Goal: Find specific page/section: Find specific page/section

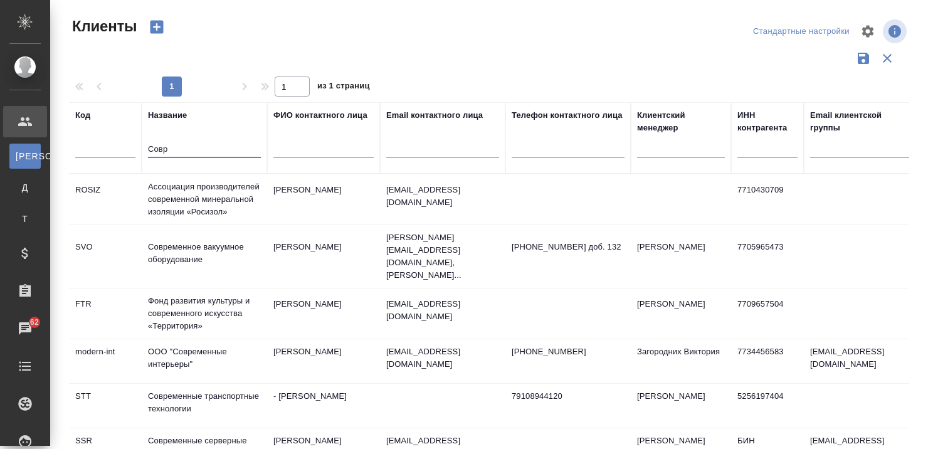
select select "RU"
type input "Совр"
click at [206, 225] on td "Современные транспортные технологии" at bounding box center [204, 199] width 125 height 50
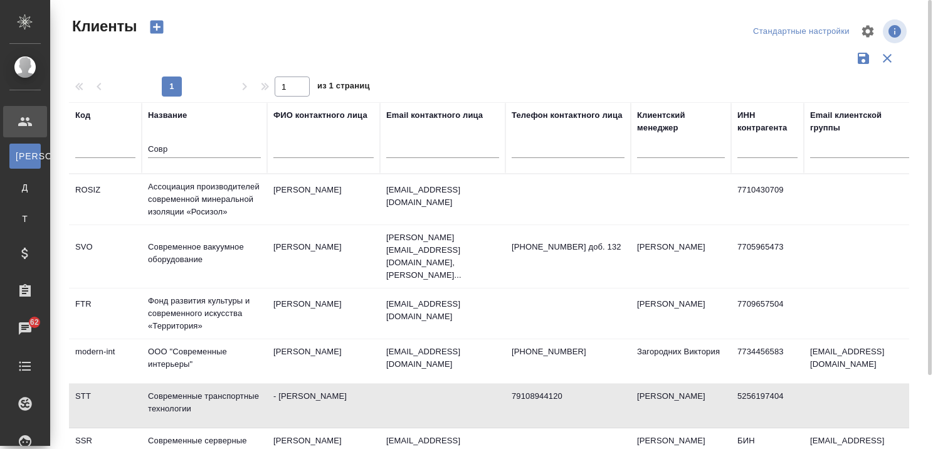
click at [206, 225] on td "Современные транспортные технологии" at bounding box center [204, 199] width 125 height 50
drag, startPoint x: 247, startPoint y: 145, endPoint x: 111, endPoint y: 160, distance: 136.9
click at [116, 158] on tr "Код Название Совр ФИО контактного лица Email контактного лица Телефон контактно…" at bounding box center [543, 137] width 948 height 71
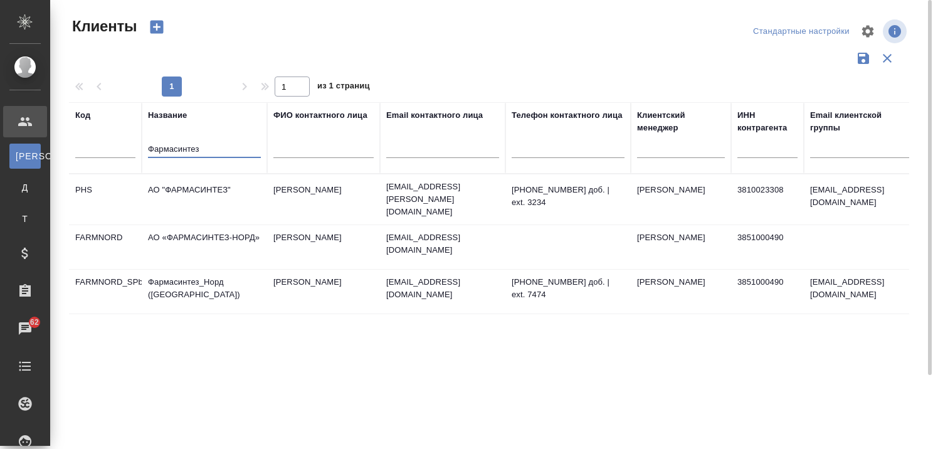
type input "Фармасинтез"
click at [198, 221] on td "АО «ФАРМАСИНТЕЗ-НОРД»" at bounding box center [204, 199] width 125 height 44
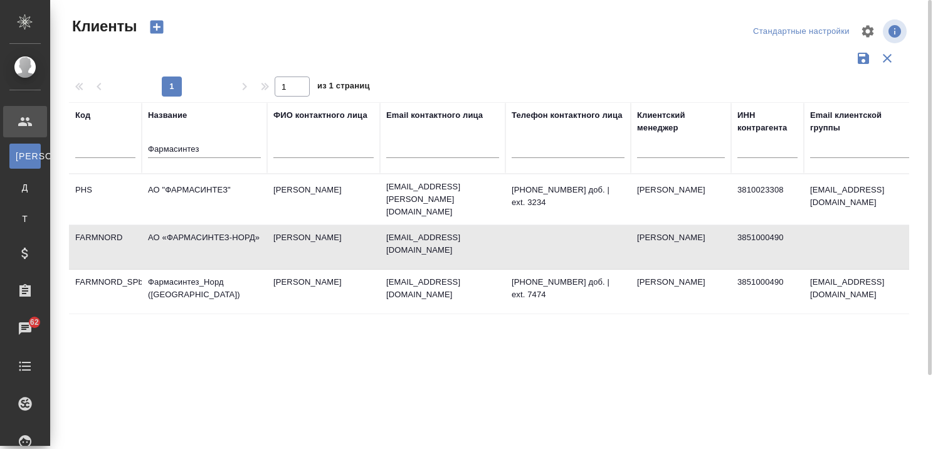
click at [198, 221] on td "АО «ФАРМАСИНТЕЗ-НОРД»" at bounding box center [204, 199] width 125 height 44
click at [177, 221] on td "Фармасинтез_Норд ([GEOGRAPHIC_DATA])" at bounding box center [204, 199] width 125 height 44
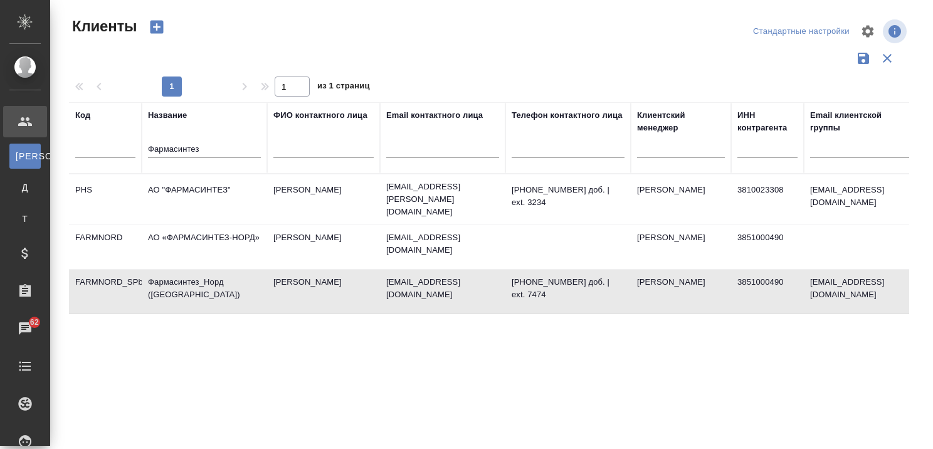
click at [177, 221] on td "Фармасинтез_Норд ([GEOGRAPHIC_DATA])" at bounding box center [204, 199] width 125 height 44
drag, startPoint x: 215, startPoint y: 148, endPoint x: 66, endPoint y: 151, distance: 149.3
click at [67, 151] on div "Клиенты Стандартные настройки 1 1 из 1 страниц Код Название Фармасинтез ФИО кон…" at bounding box center [494, 280] width 864 height 561
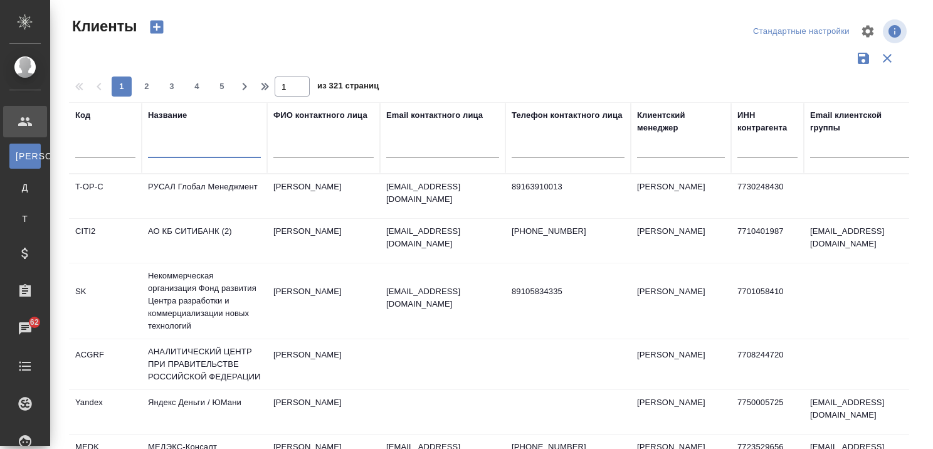
type input "К"
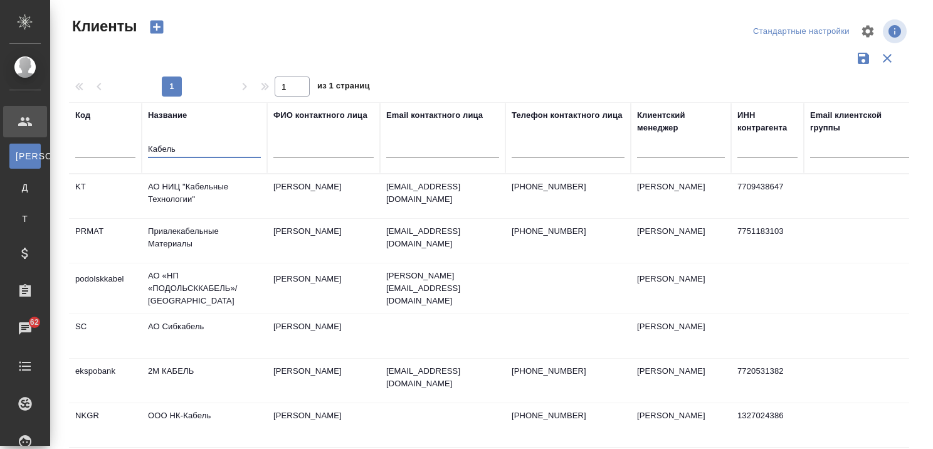
type input "Кабель"
click at [186, 218] on td "ООО НК-Кабель" at bounding box center [204, 196] width 125 height 44
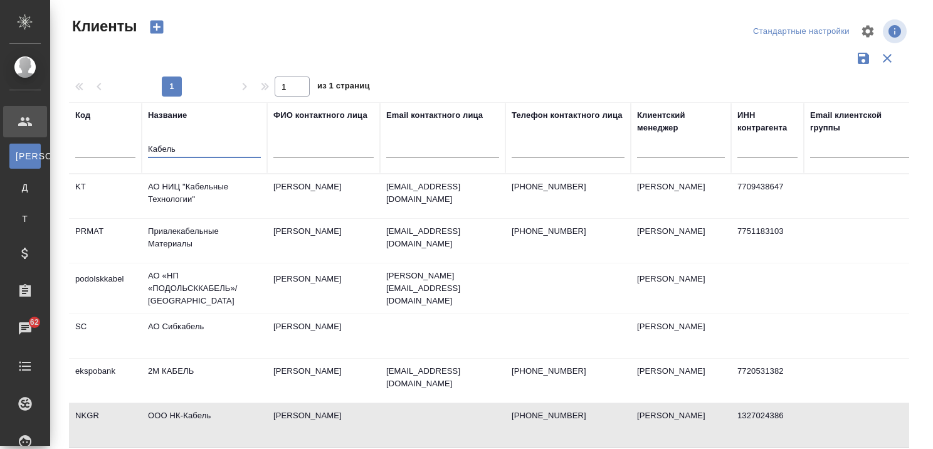
drag, startPoint x: 197, startPoint y: 142, endPoint x: 114, endPoint y: 136, distance: 83.6
click at [114, 136] on tr "Код Название Кабель ФИО контактного лица Email контактного лица Телефон контакт…" at bounding box center [543, 137] width 948 height 71
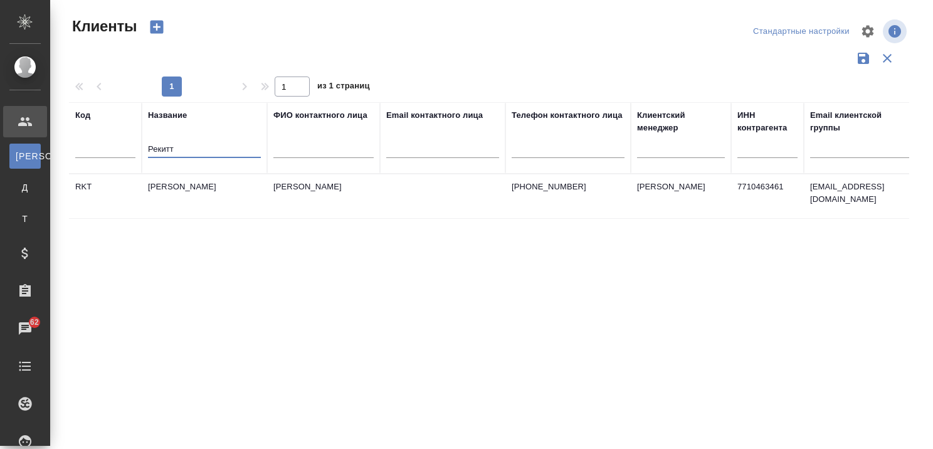
type input "Рекитт"
click at [199, 183] on td "[PERSON_NAME]" at bounding box center [204, 196] width 125 height 44
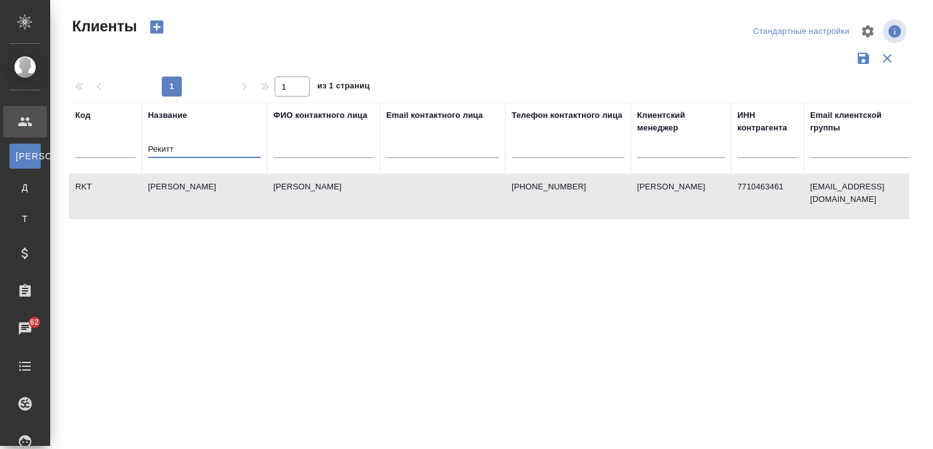
drag, startPoint x: 247, startPoint y: 143, endPoint x: 146, endPoint y: 157, distance: 102.0
click at [146, 157] on th "Название Рекитт" at bounding box center [204, 137] width 125 height 71
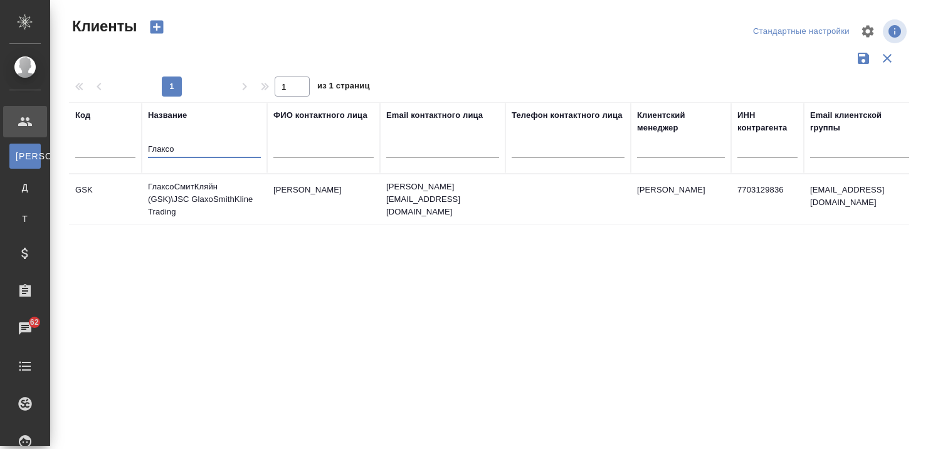
type input "Глаксо"
click at [213, 196] on td "ГлаксоСмитКляйн (GSK)\JSC GlaxoSmithKline Trading" at bounding box center [204, 199] width 125 height 50
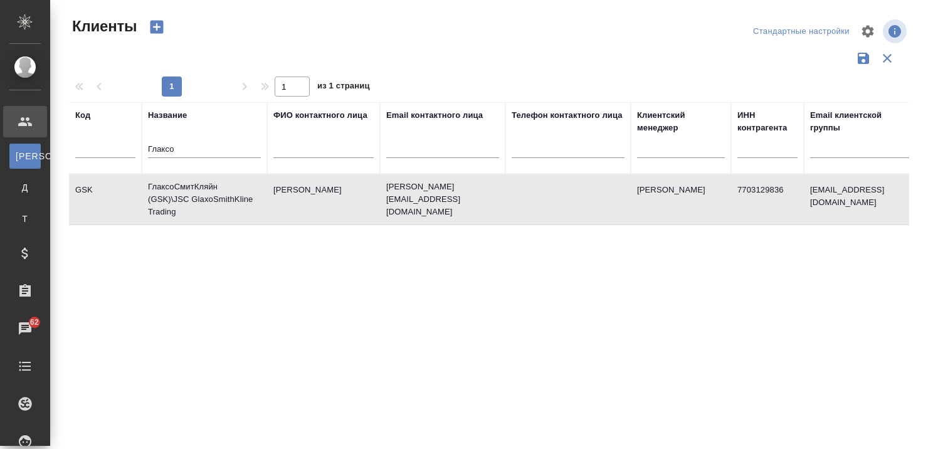
click at [213, 196] on td "ГлаксоСмитКляйн (GSK)\JSC GlaxoSmithKline Trading" at bounding box center [204, 199] width 125 height 50
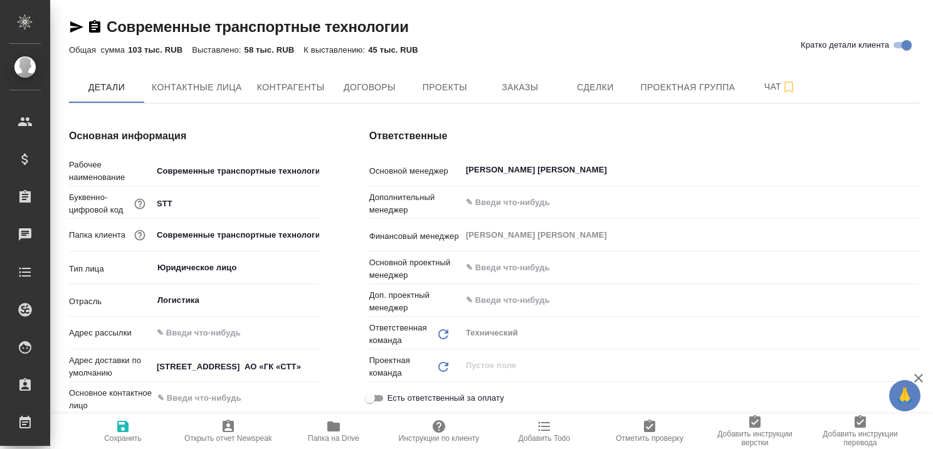
type textarea "x"
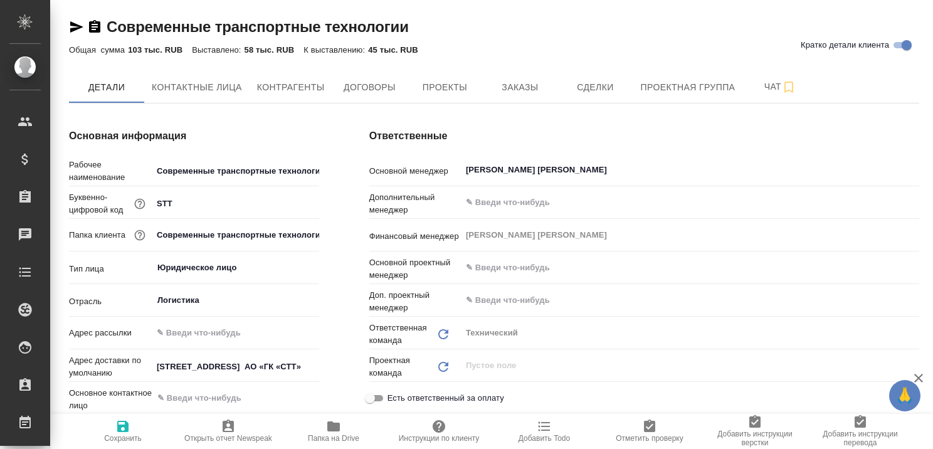
type textarea "x"
click at [916, 379] on icon "button" at bounding box center [918, 378] width 15 height 15
click at [529, 88] on span "Заказы" at bounding box center [520, 88] width 60 height 16
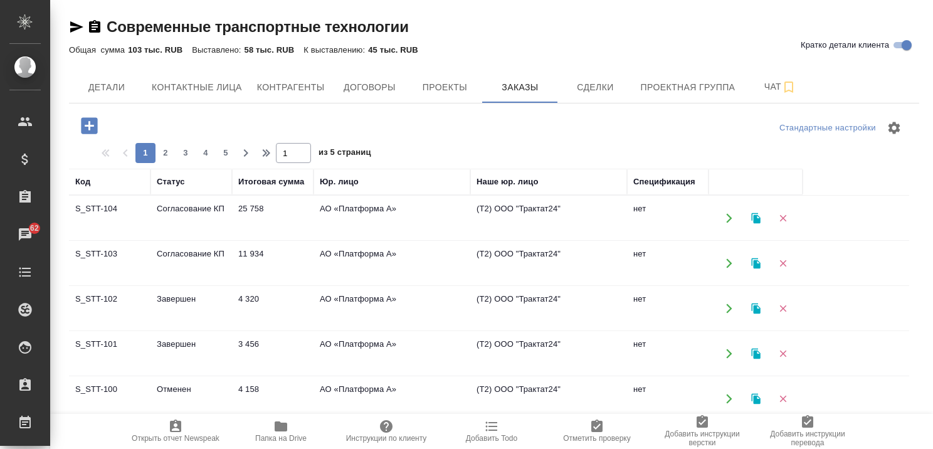
click at [176, 240] on td "Согласование КП" at bounding box center [192, 218] width 82 height 44
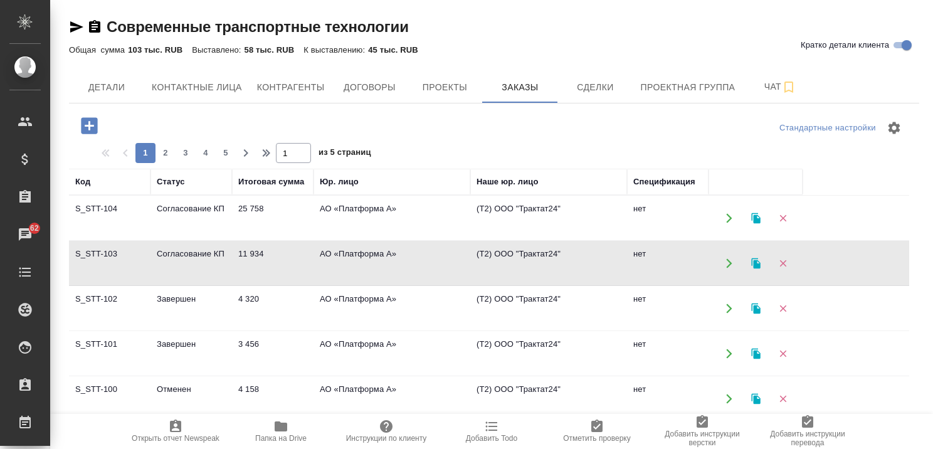
click at [176, 240] on td "Согласование КП" at bounding box center [192, 218] width 82 height 44
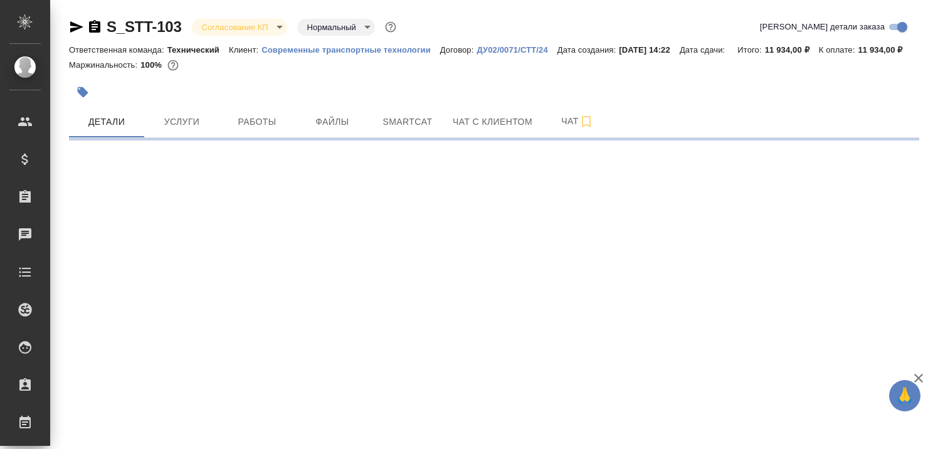
select select "RU"
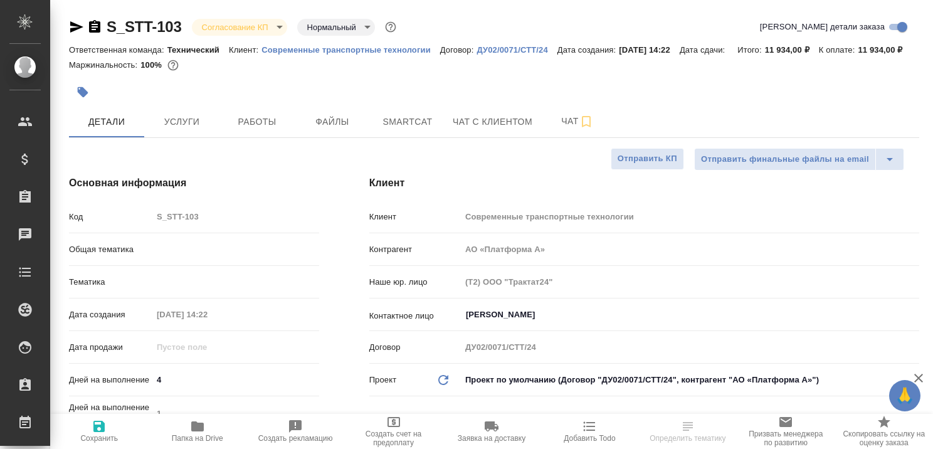
type textarea "x"
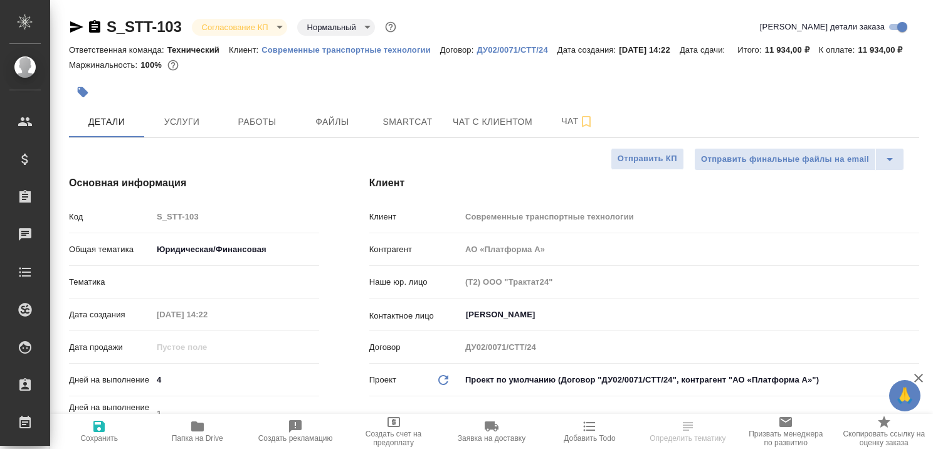
type textarea "x"
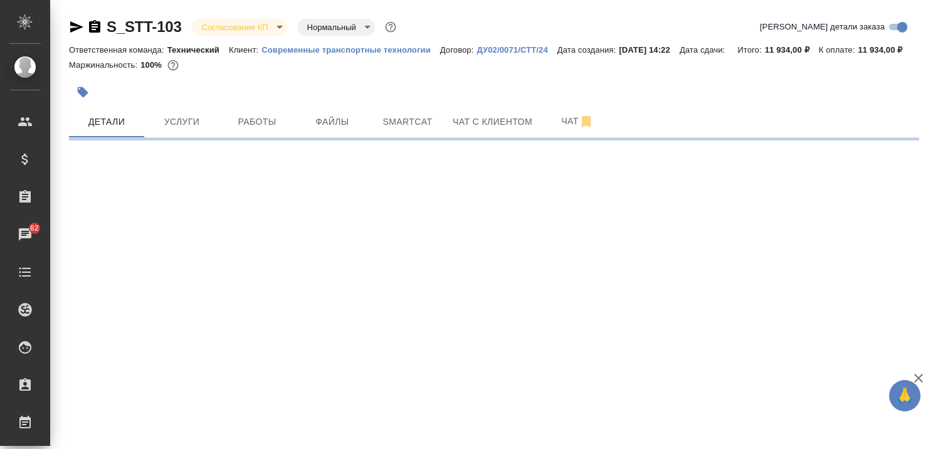
select select "RU"
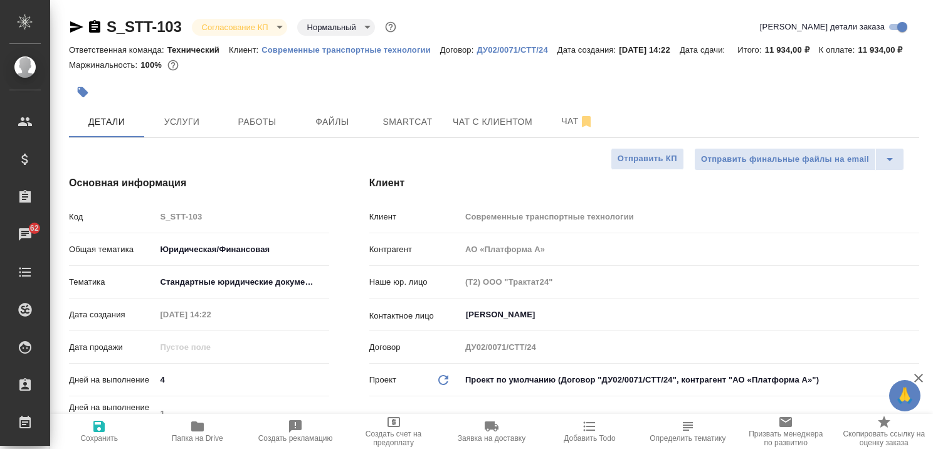
type textarea "x"
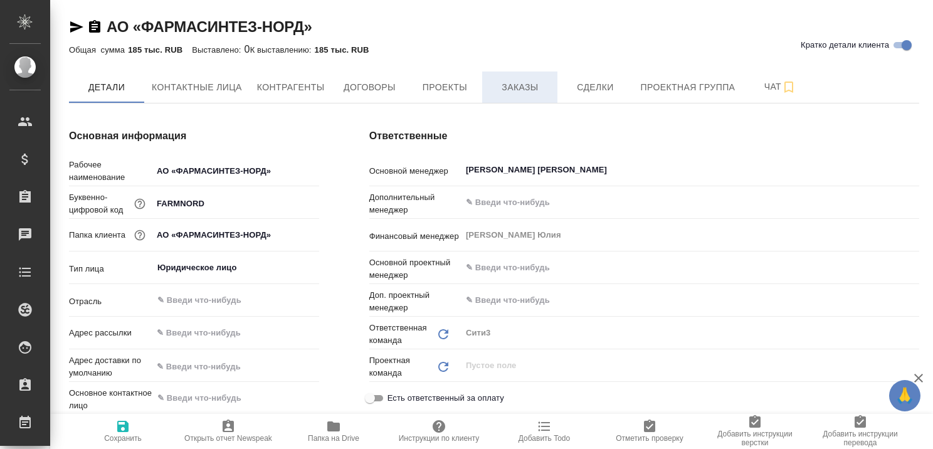
type textarea "x"
click at [527, 89] on span "Заказы" at bounding box center [520, 88] width 60 height 16
type textarea "x"
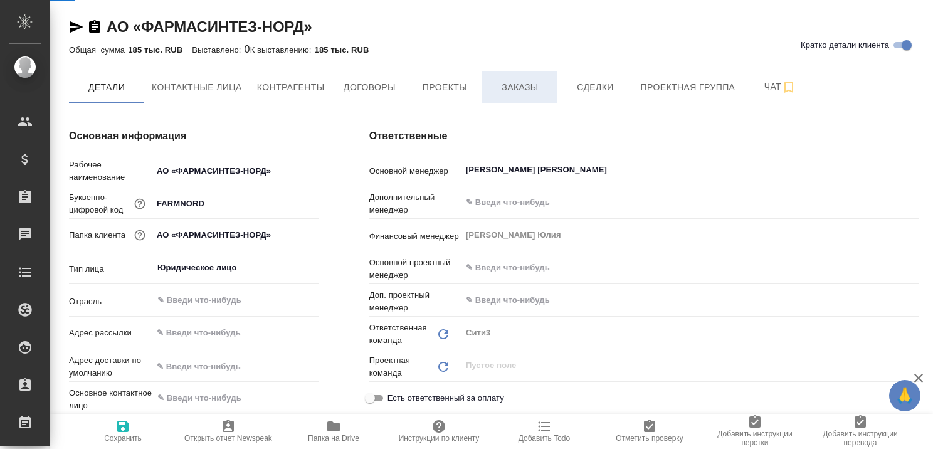
type textarea "x"
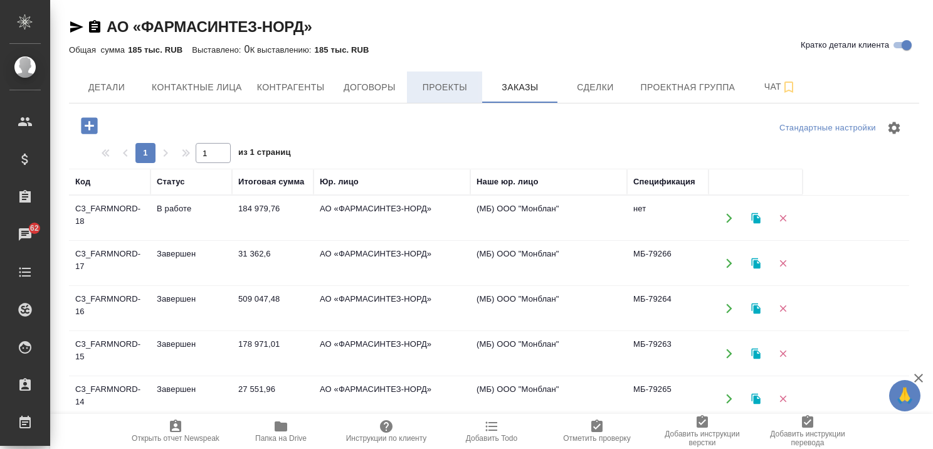
click at [426, 76] on button "Проекты" at bounding box center [444, 86] width 75 height 31
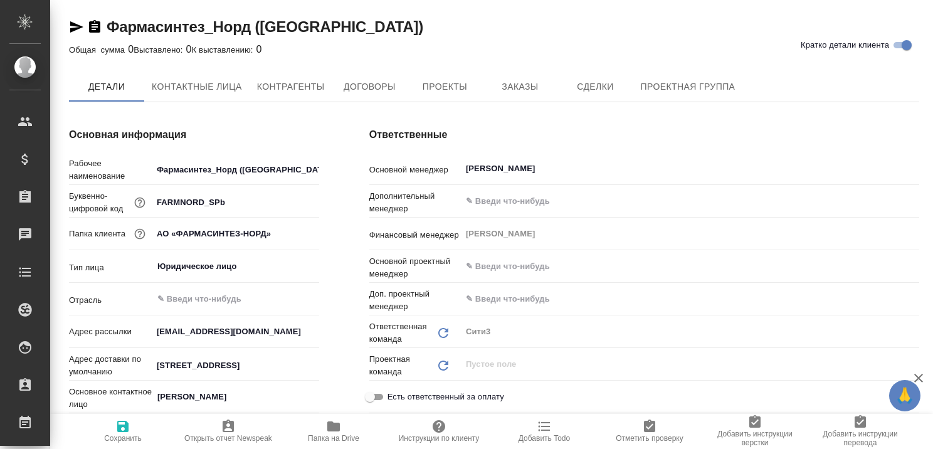
type textarea "x"
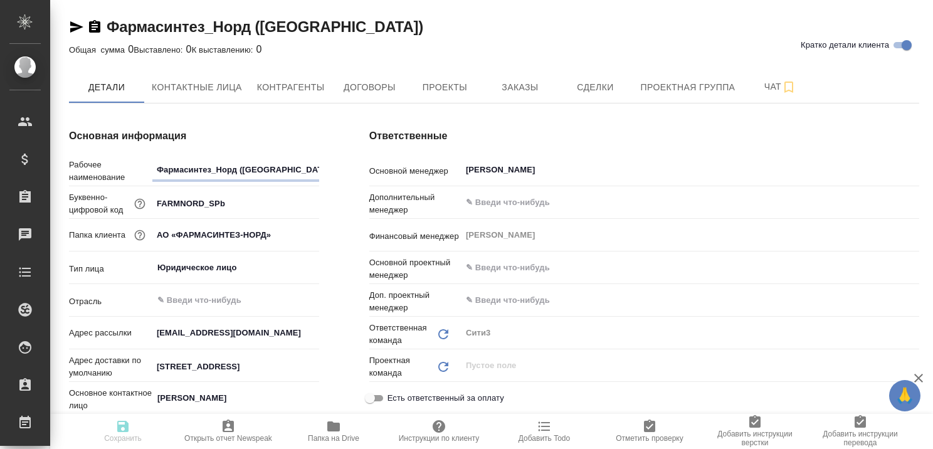
type textarea "x"
click at [504, 87] on span "Заказы" at bounding box center [520, 88] width 60 height 16
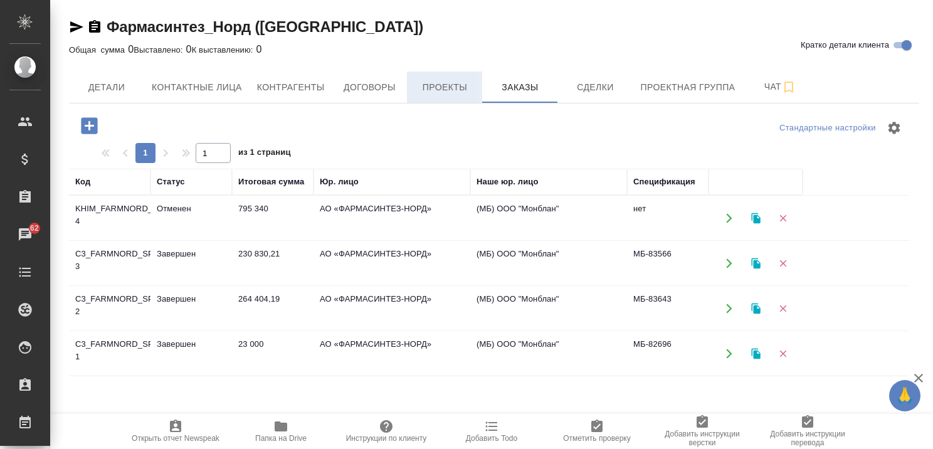
click at [443, 92] on span "Проекты" at bounding box center [445, 88] width 60 height 16
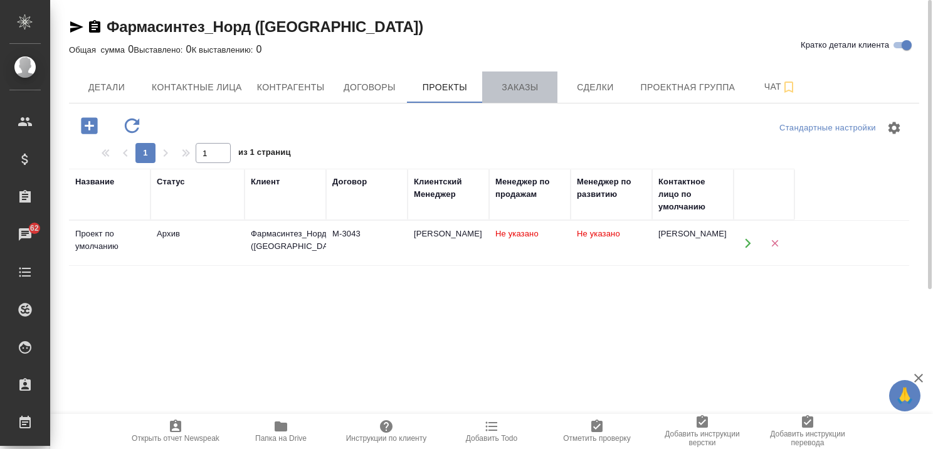
click at [534, 87] on span "Заказы" at bounding box center [520, 88] width 60 height 16
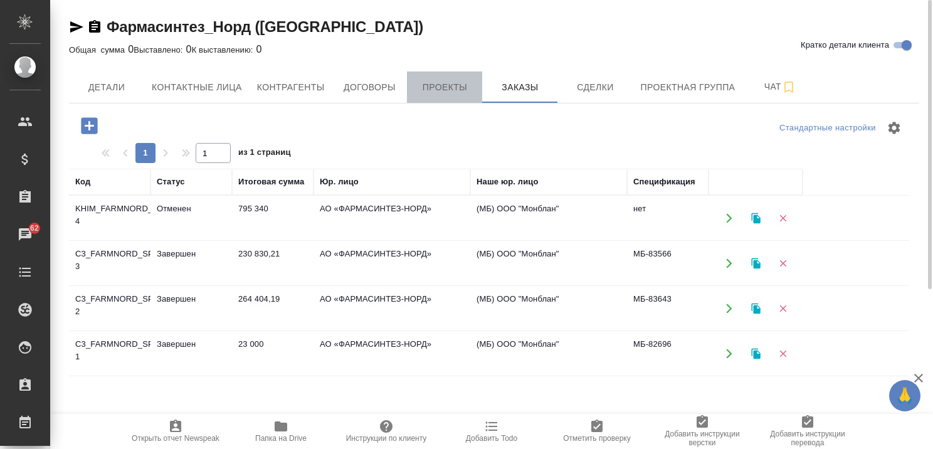
click at [452, 77] on button "Проекты" at bounding box center [444, 86] width 75 height 31
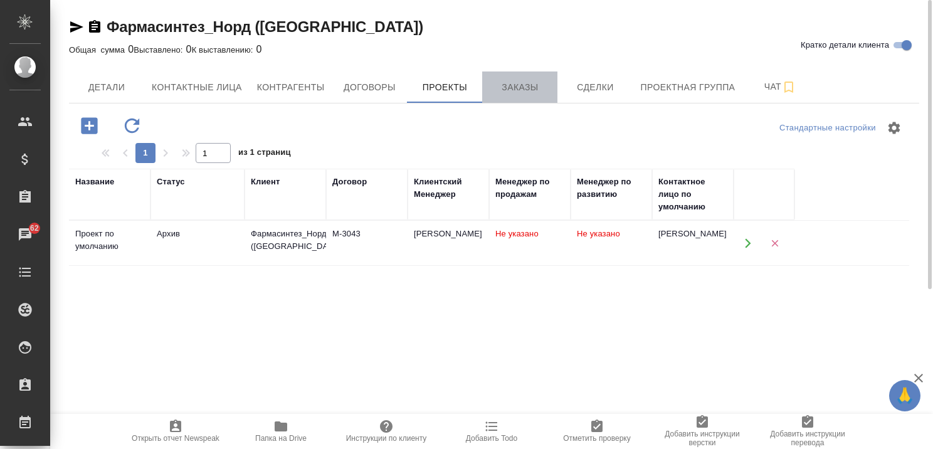
click at [512, 95] on button "Заказы" at bounding box center [519, 86] width 75 height 31
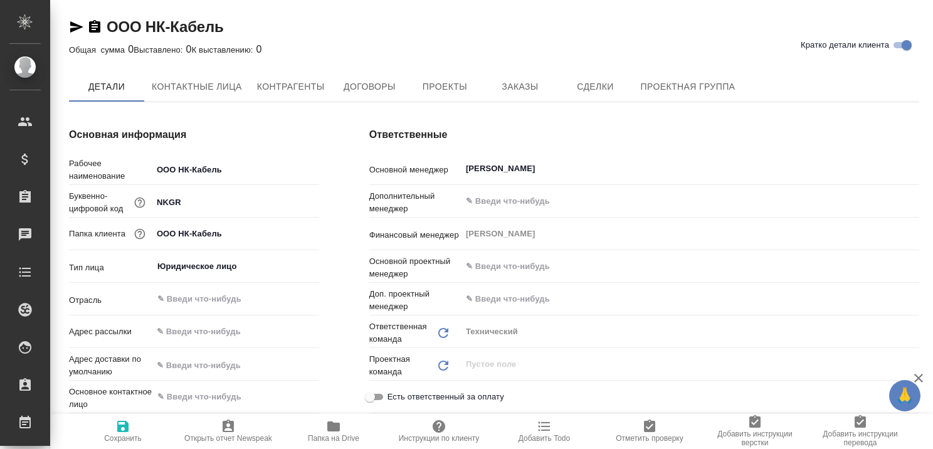
type textarea "x"
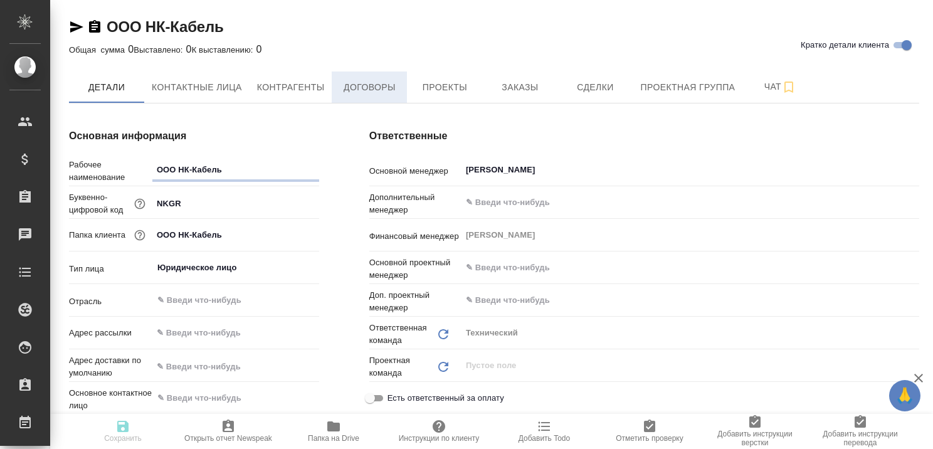
type textarea "x"
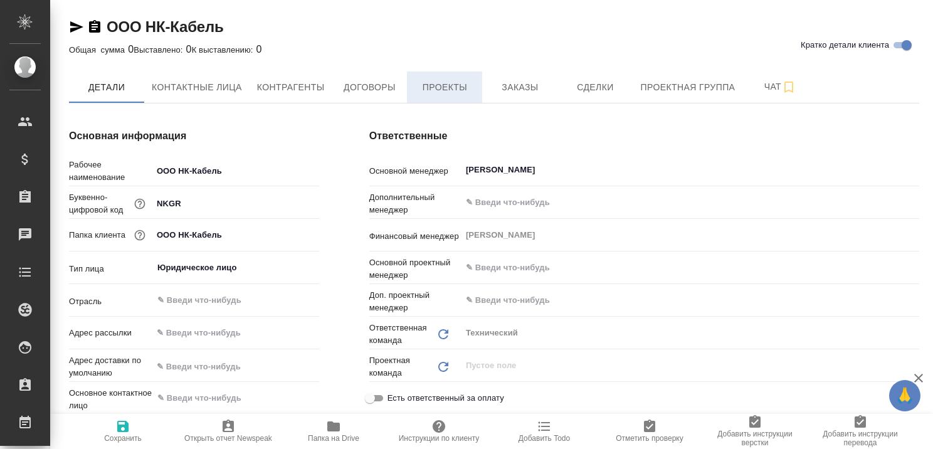
type textarea "x"
click at [441, 86] on span "Проекты" at bounding box center [445, 88] width 60 height 16
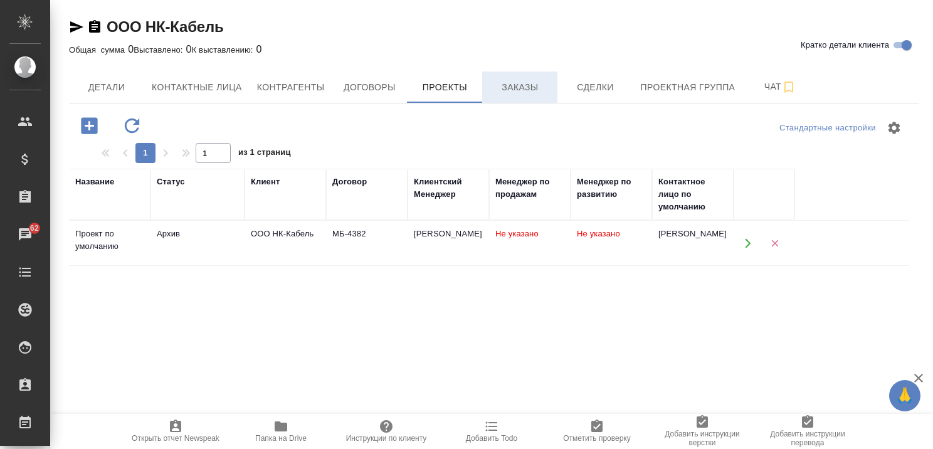
click at [512, 85] on span "Заказы" at bounding box center [520, 88] width 60 height 16
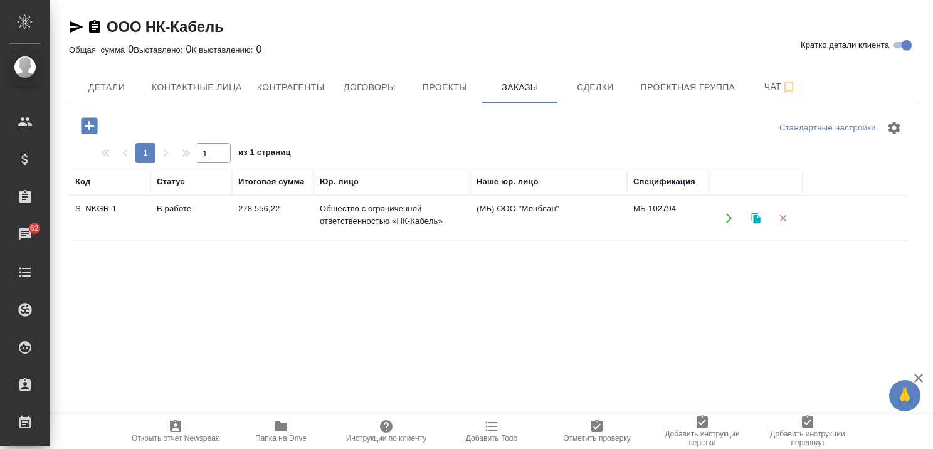
click at [188, 204] on td "В работе" at bounding box center [192, 218] width 82 height 44
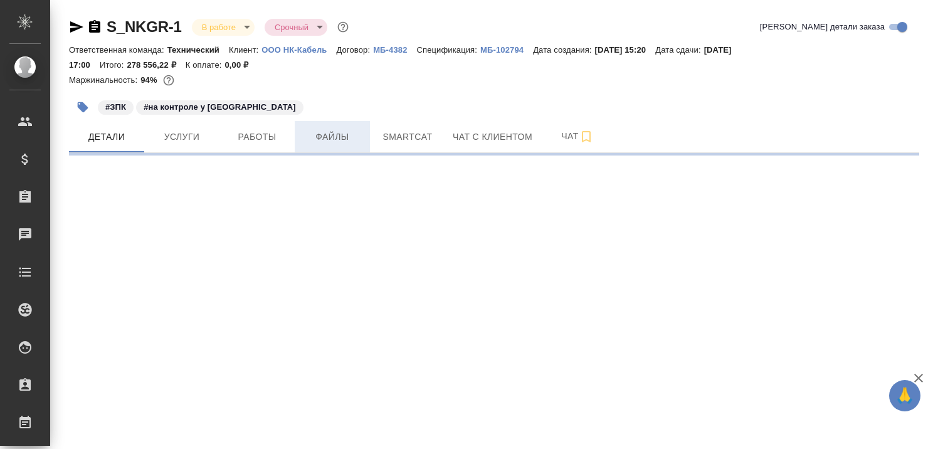
select select "RU"
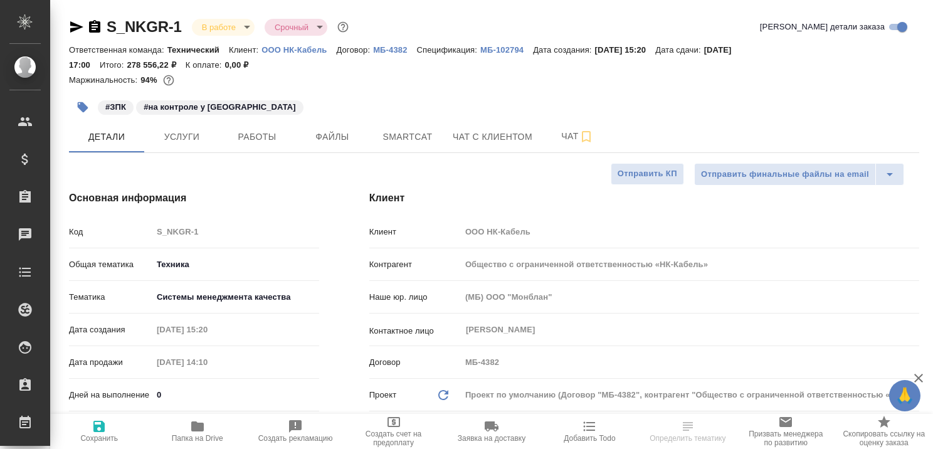
type textarea "x"
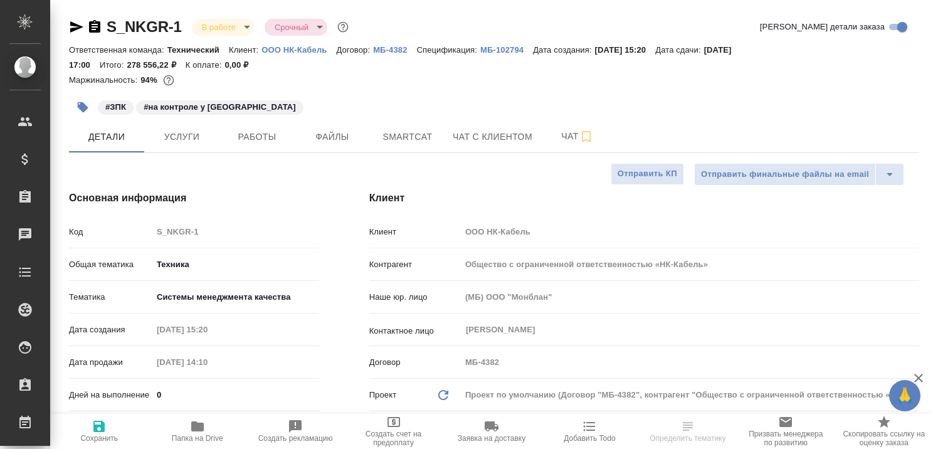
type textarea "x"
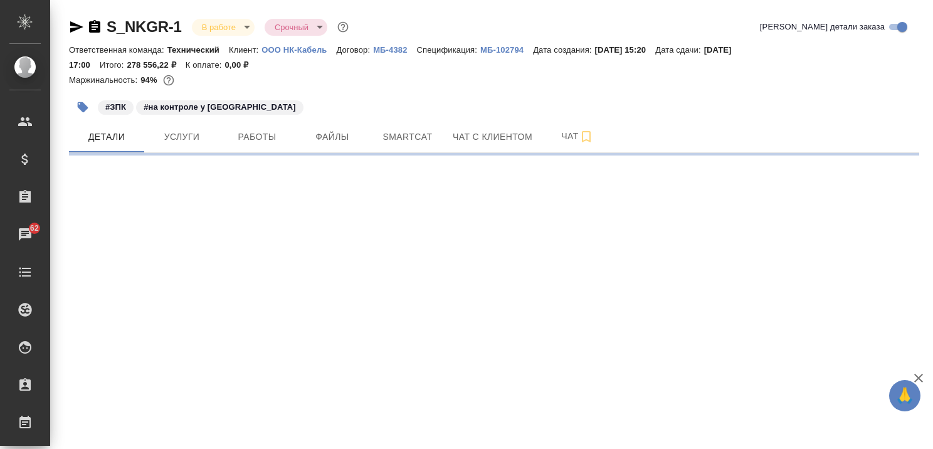
select select "RU"
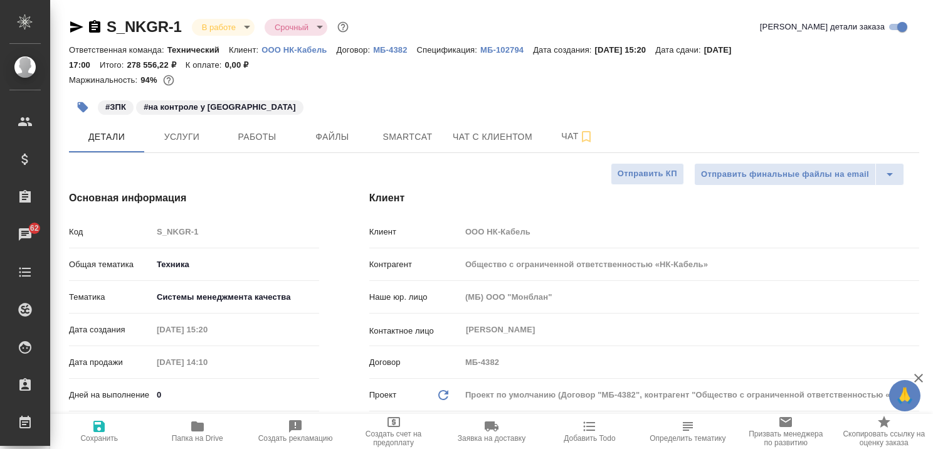
type textarea "x"
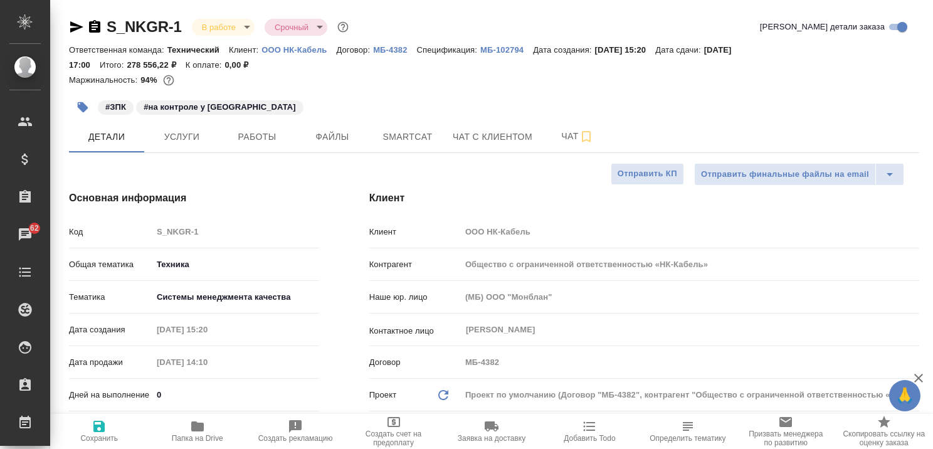
type textarea "x"
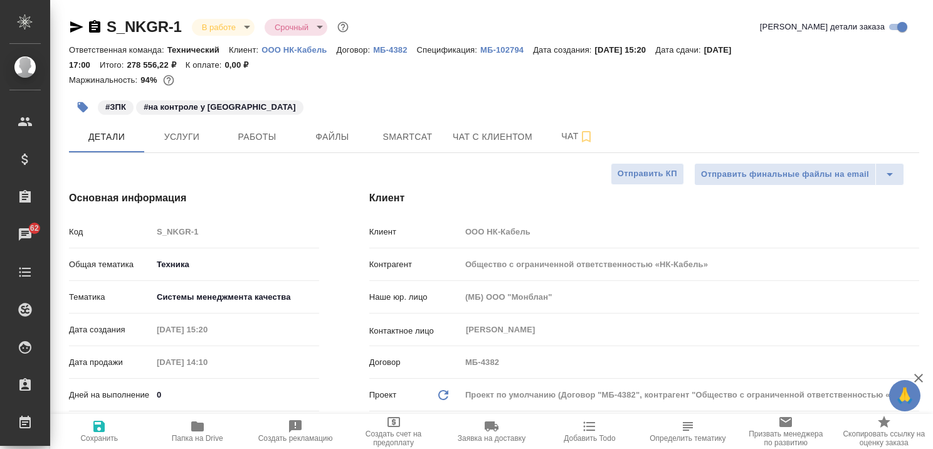
type textarea "x"
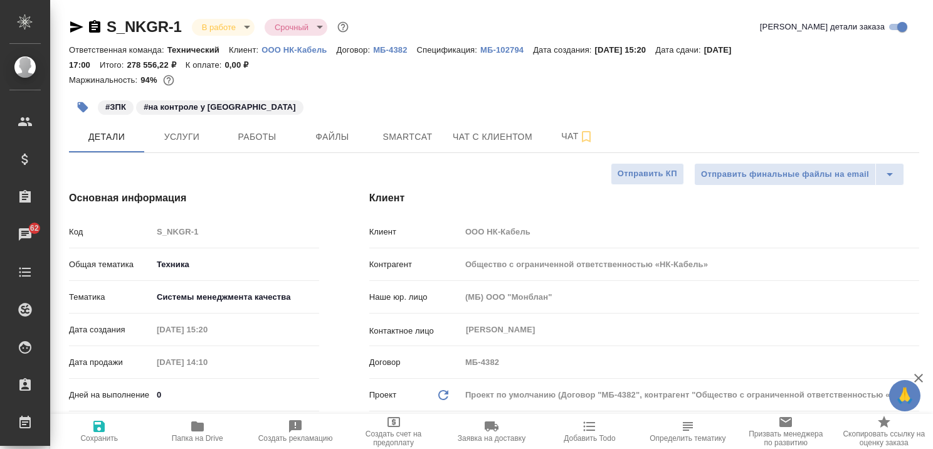
type textarea "x"
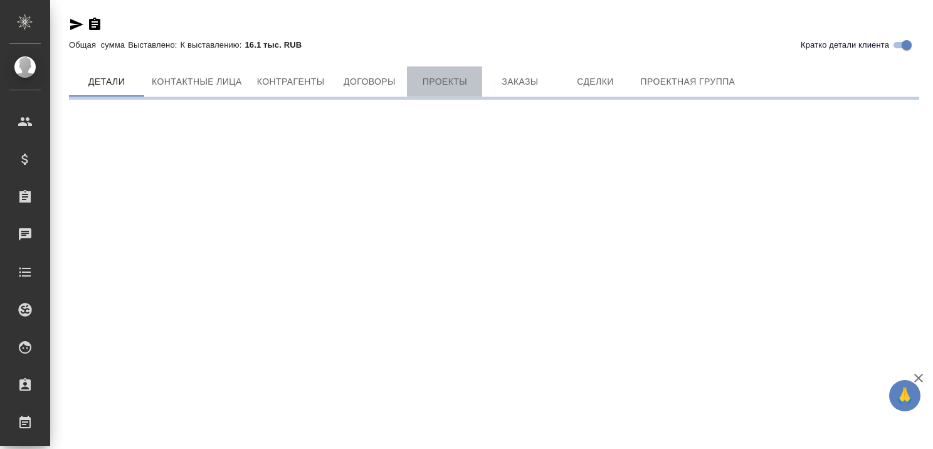
click at [465, 81] on span "Проекты" at bounding box center [445, 82] width 60 height 16
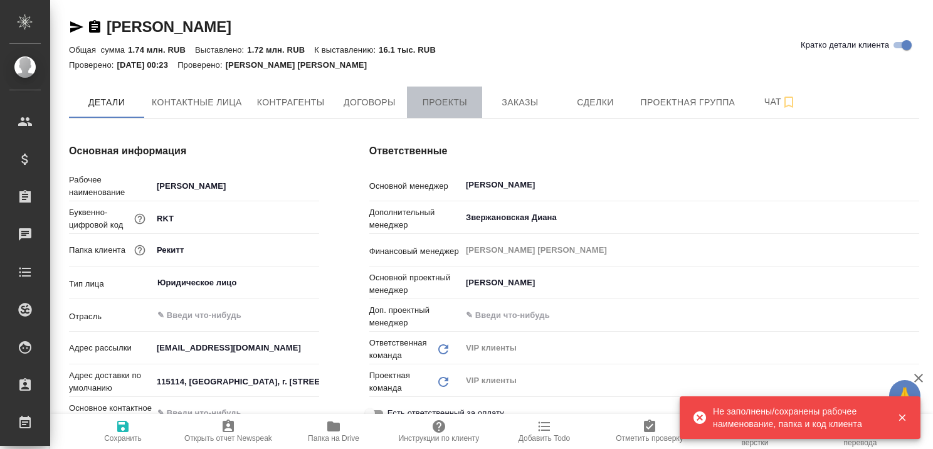
click at [437, 96] on span "Проекты" at bounding box center [445, 103] width 60 height 16
type textarea "x"
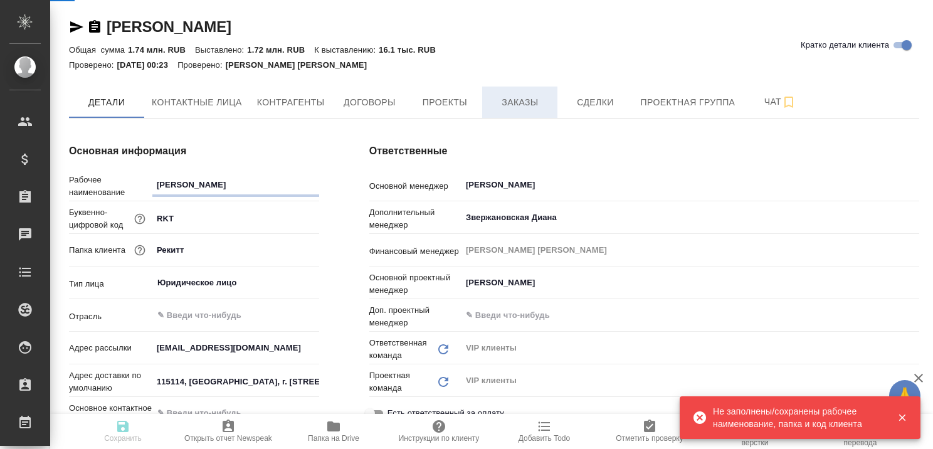
type textarea "x"
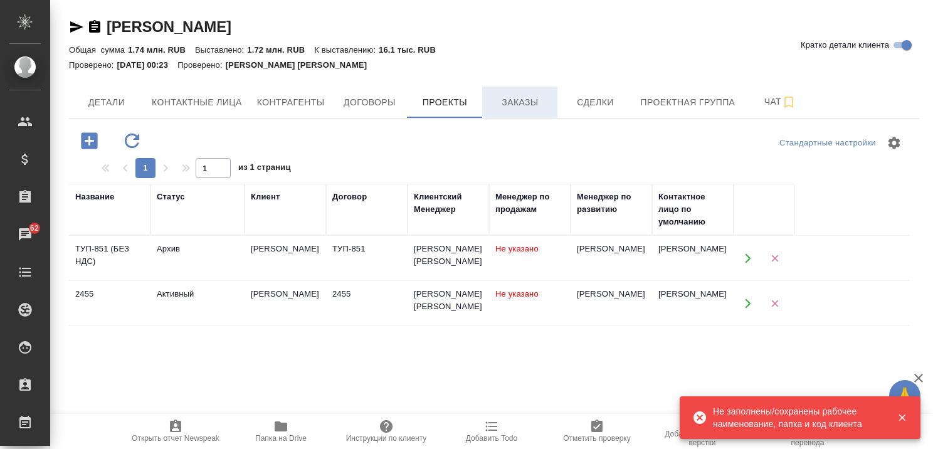
click at [531, 95] on span "Заказы" at bounding box center [520, 103] width 60 height 16
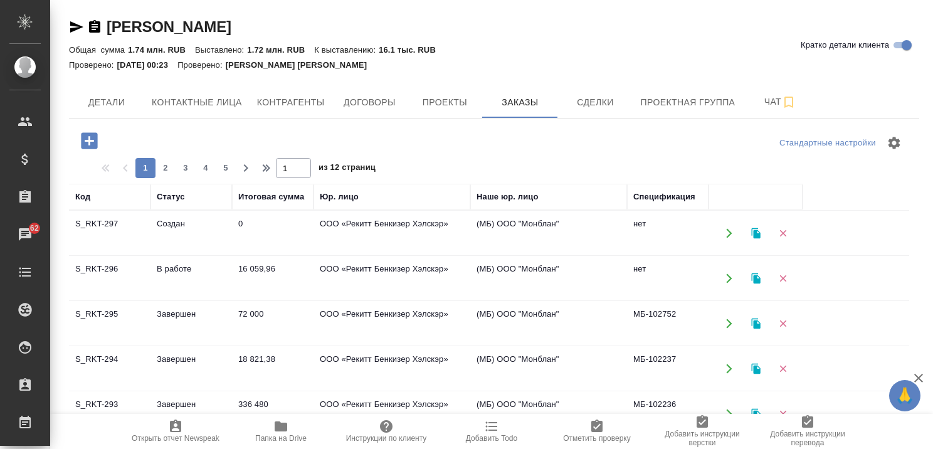
click at [171, 255] on td "В работе" at bounding box center [192, 233] width 82 height 44
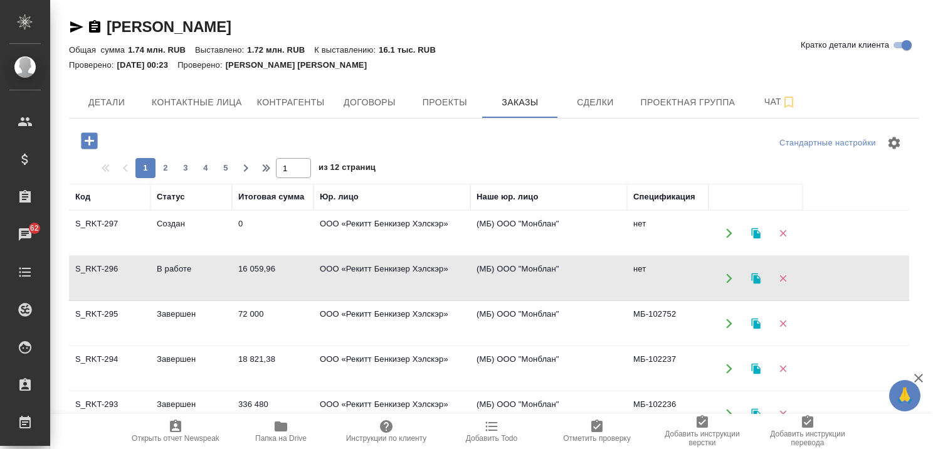
click at [171, 255] on td "В работе" at bounding box center [192, 233] width 82 height 44
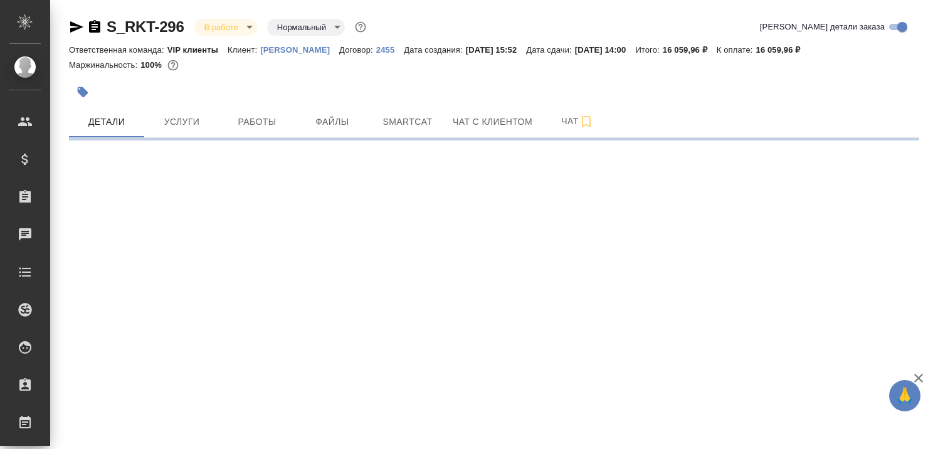
select select "RU"
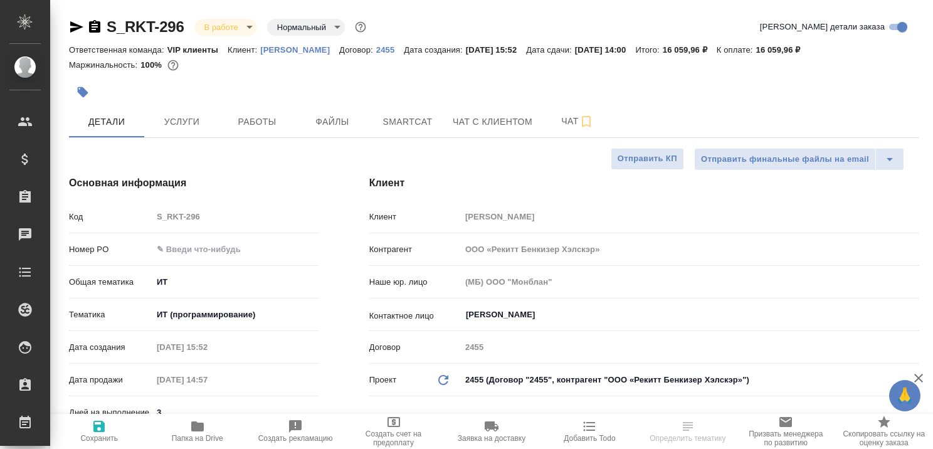
type textarea "x"
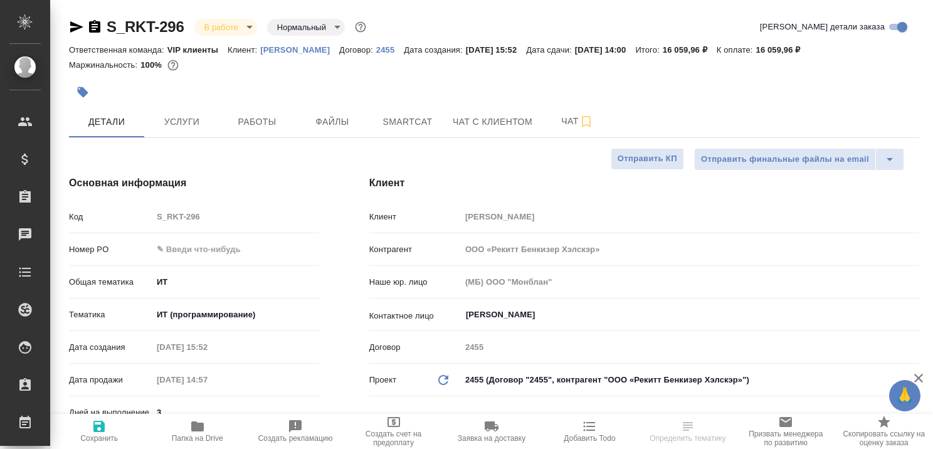
type textarea "x"
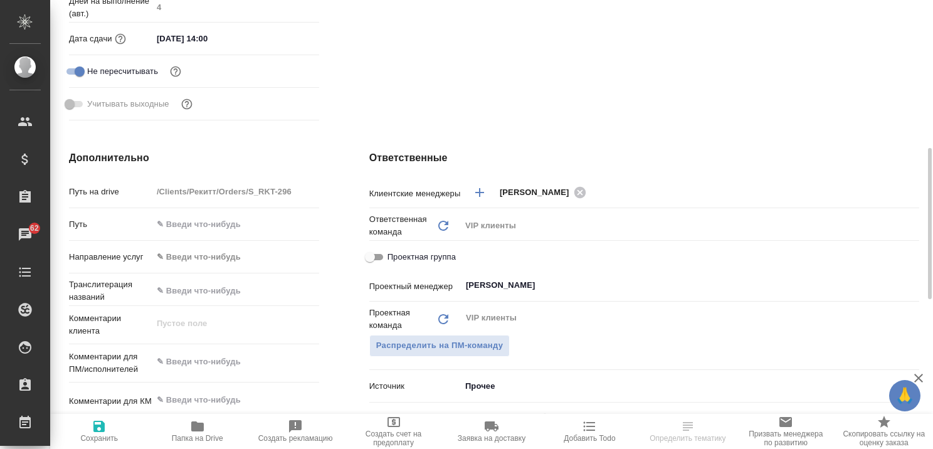
scroll to position [753, 0]
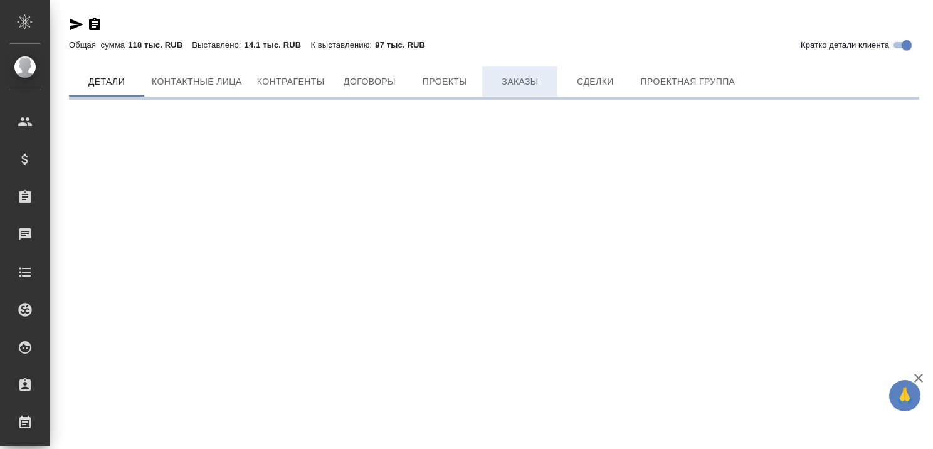
click at [523, 83] on span "Заказы" at bounding box center [520, 82] width 60 height 16
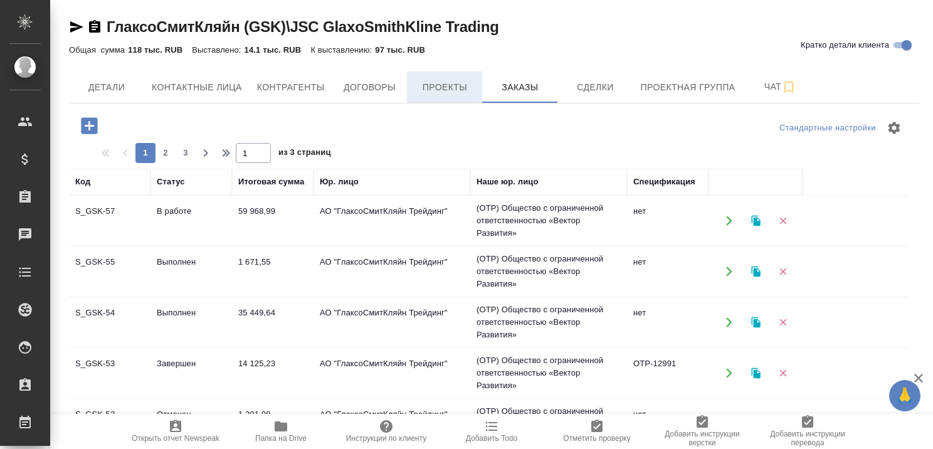
click at [448, 83] on span "Проекты" at bounding box center [445, 88] width 60 height 16
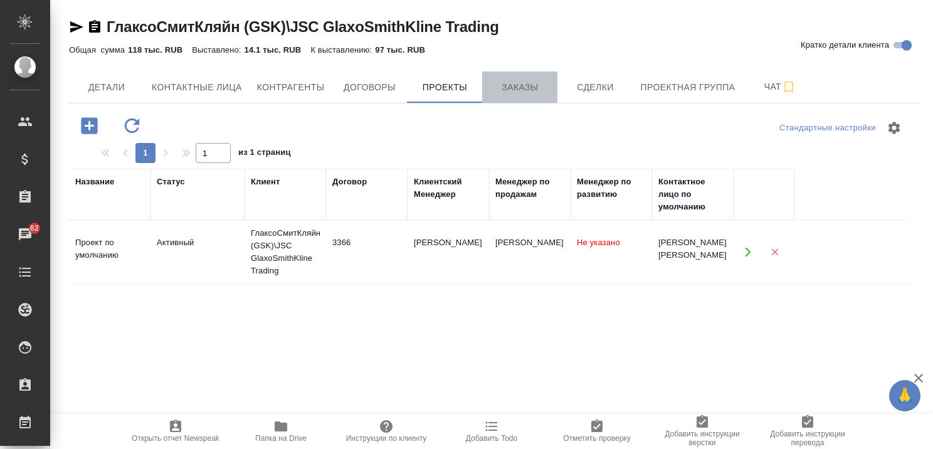
click at [522, 90] on span "Заказы" at bounding box center [520, 88] width 60 height 16
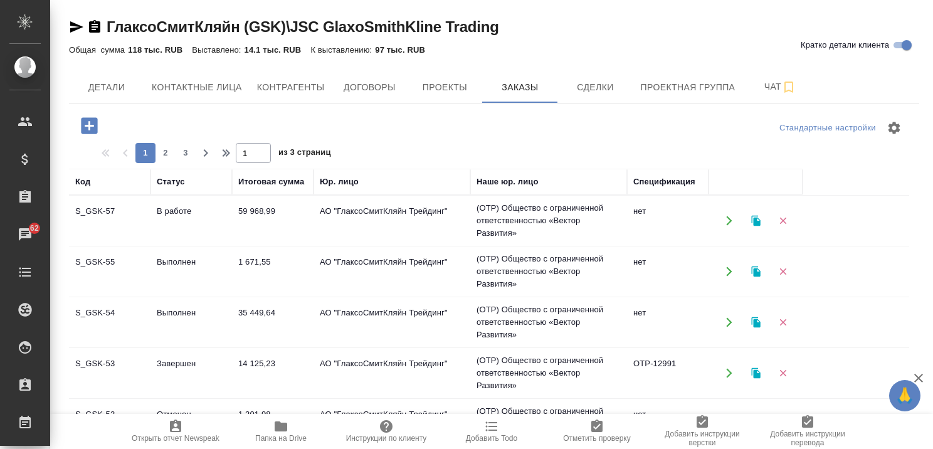
click at [249, 208] on td "59 968,99" at bounding box center [273, 221] width 82 height 44
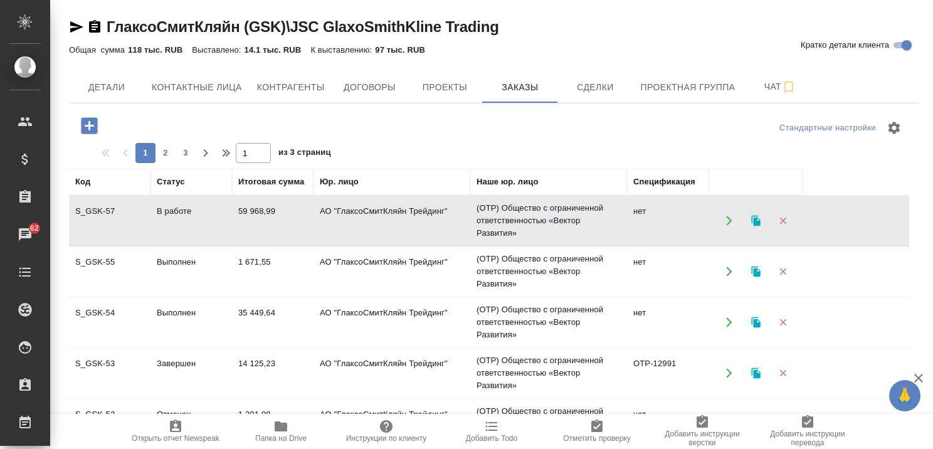
click at [176, 243] on td "Выполнен" at bounding box center [192, 221] width 82 height 44
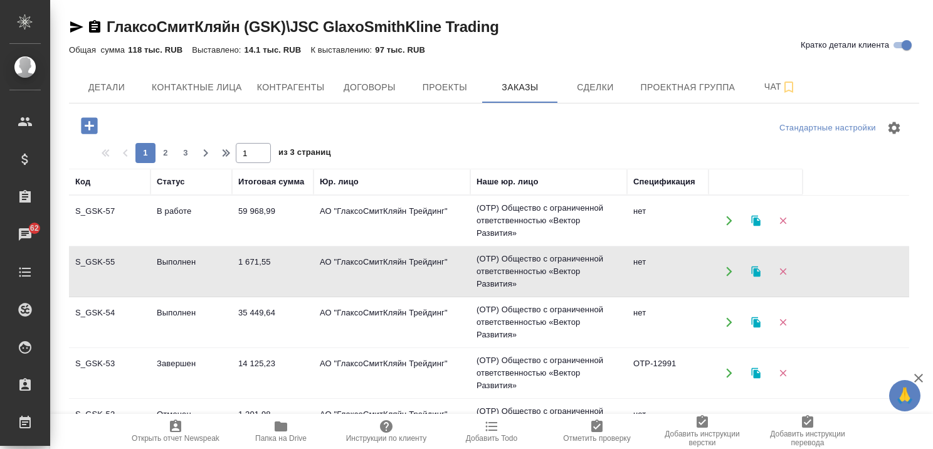
click at [183, 243] on td "Выполнен" at bounding box center [192, 221] width 82 height 44
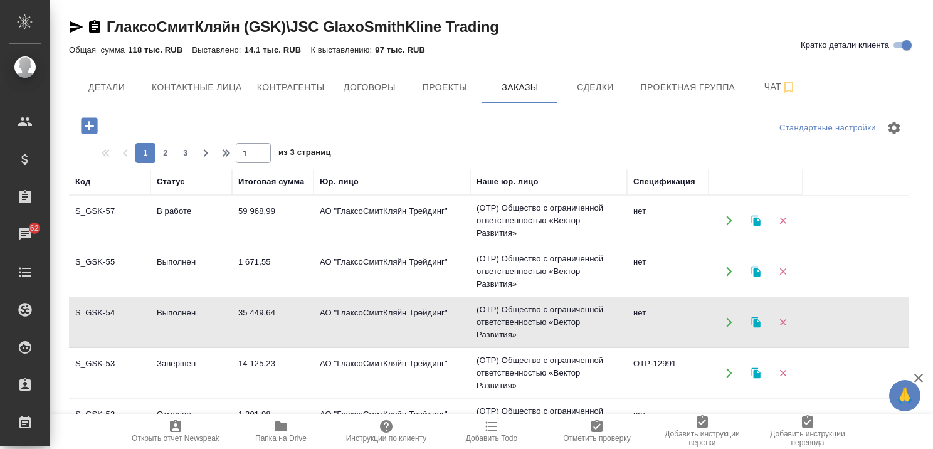
click at [183, 243] on td "Выполнен" at bounding box center [192, 221] width 82 height 44
click at [162, 243] on td "Завершен" at bounding box center [192, 221] width 82 height 44
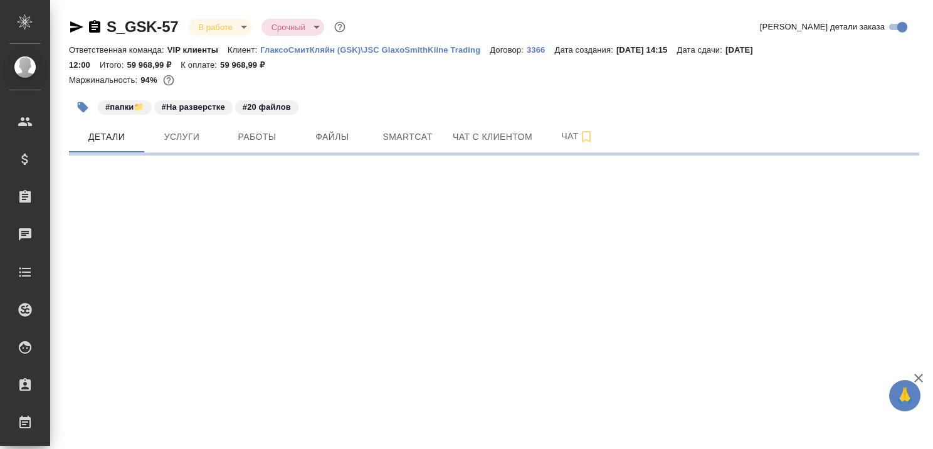
select select "RU"
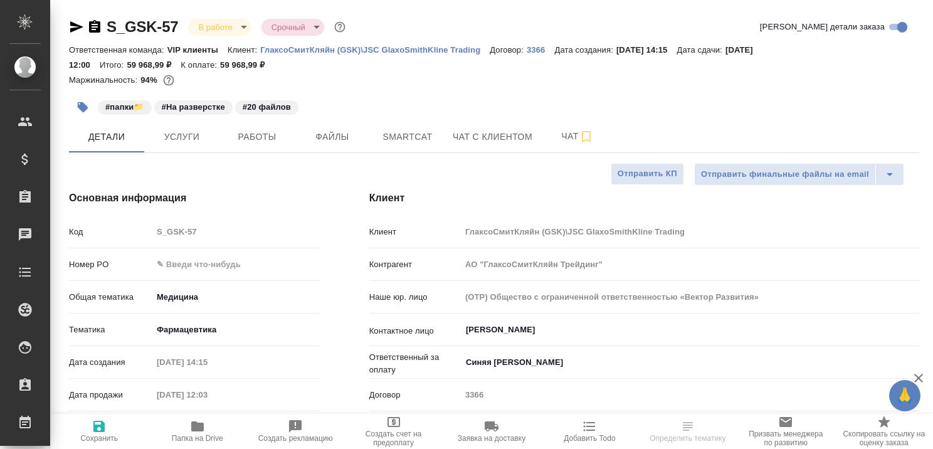
type textarea "x"
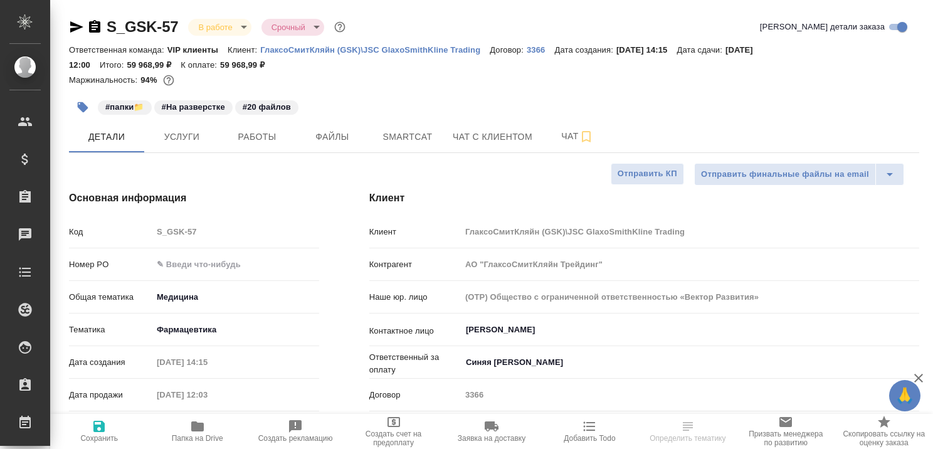
type textarea "x"
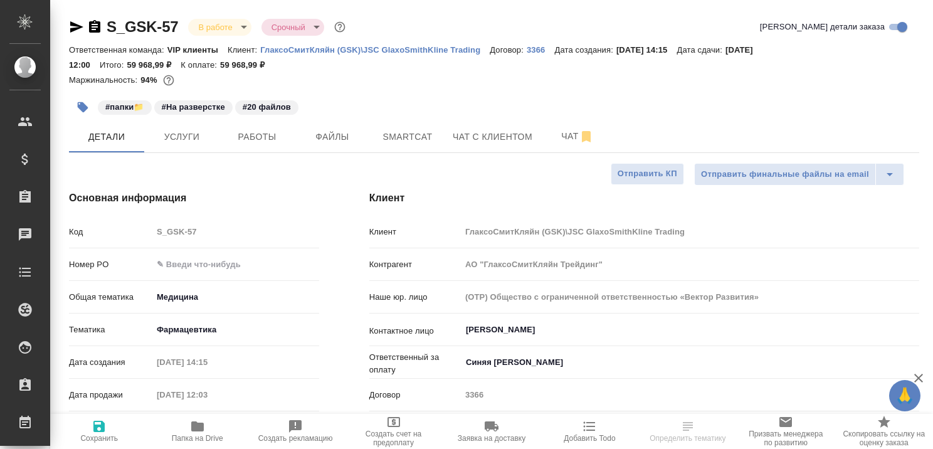
type textarea "x"
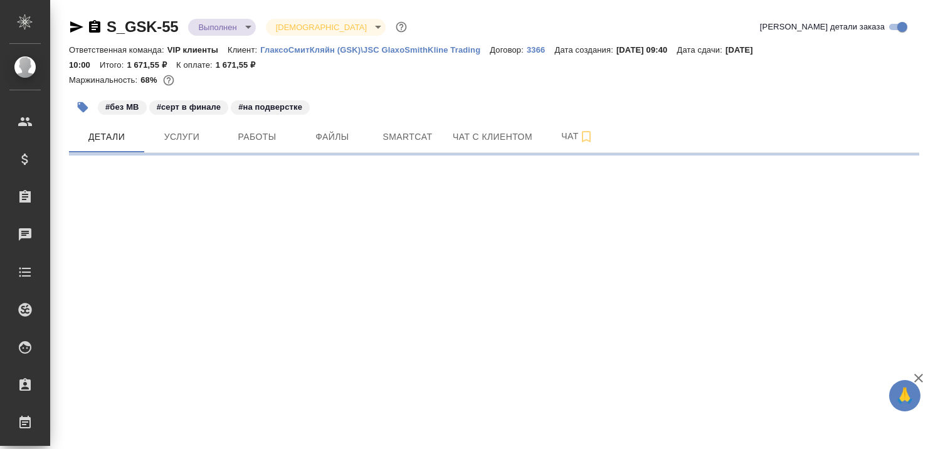
select select "RU"
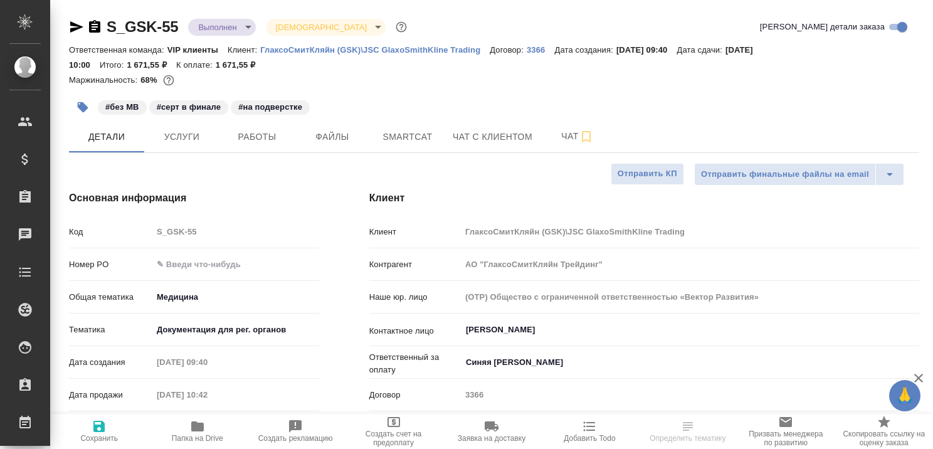
type textarea "x"
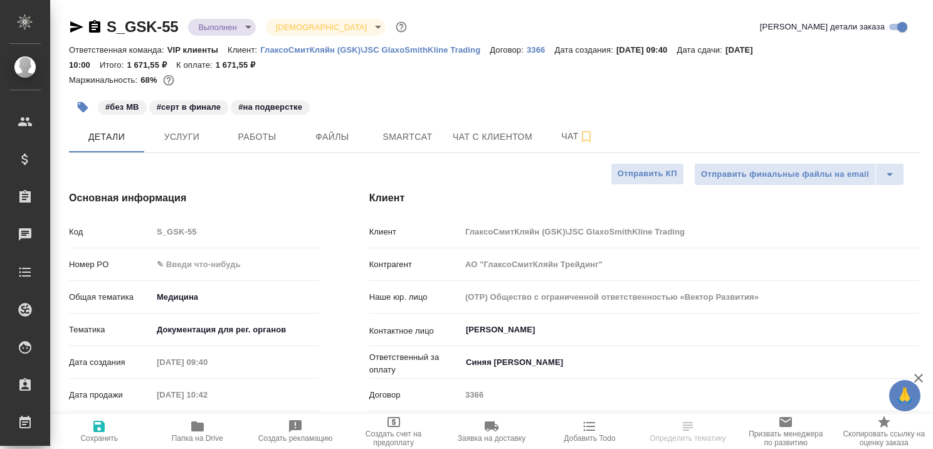
type textarea "x"
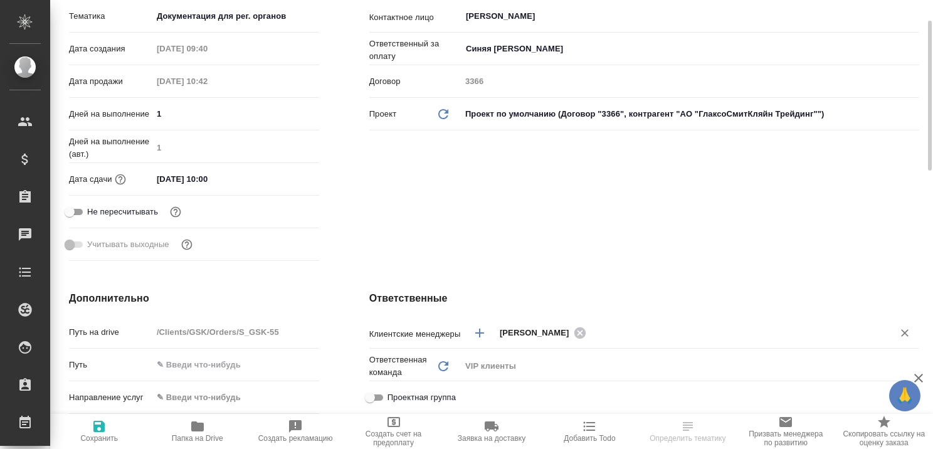
type textarea "x"
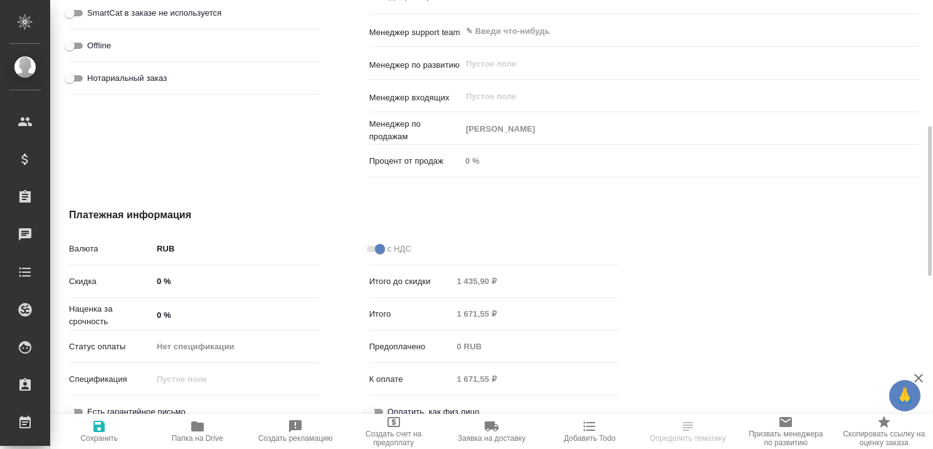
scroll to position [753, 0]
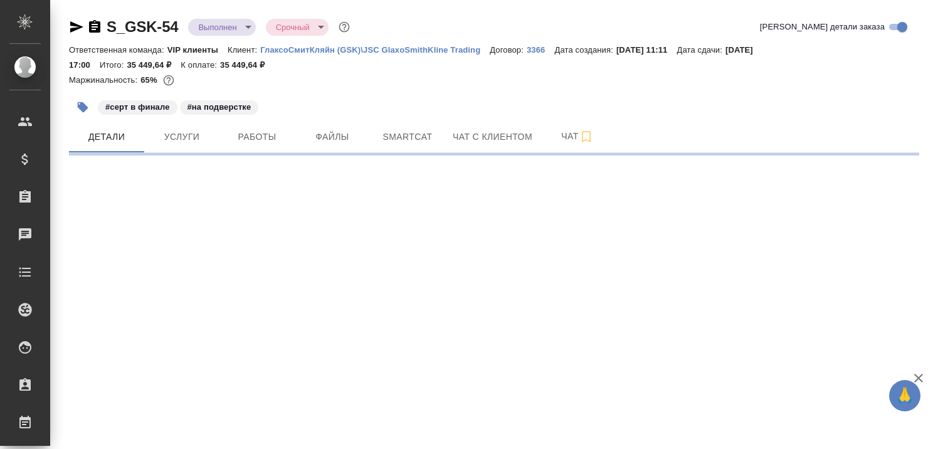
select select "RU"
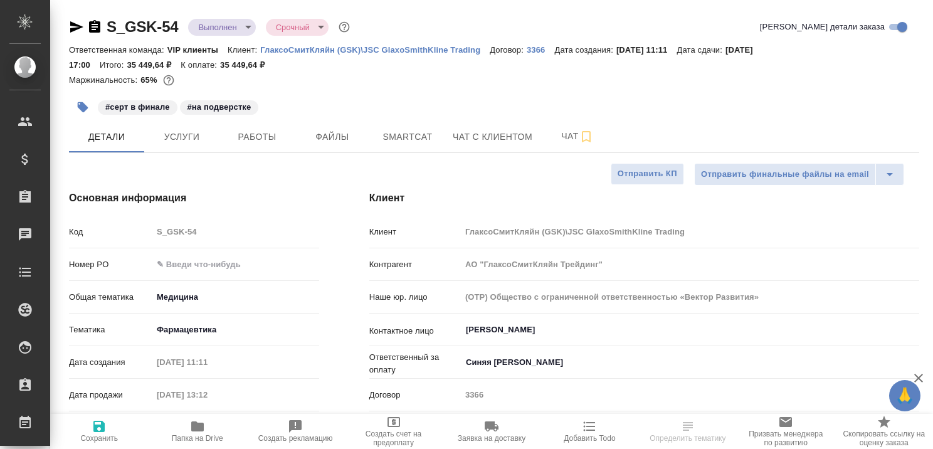
type textarea "x"
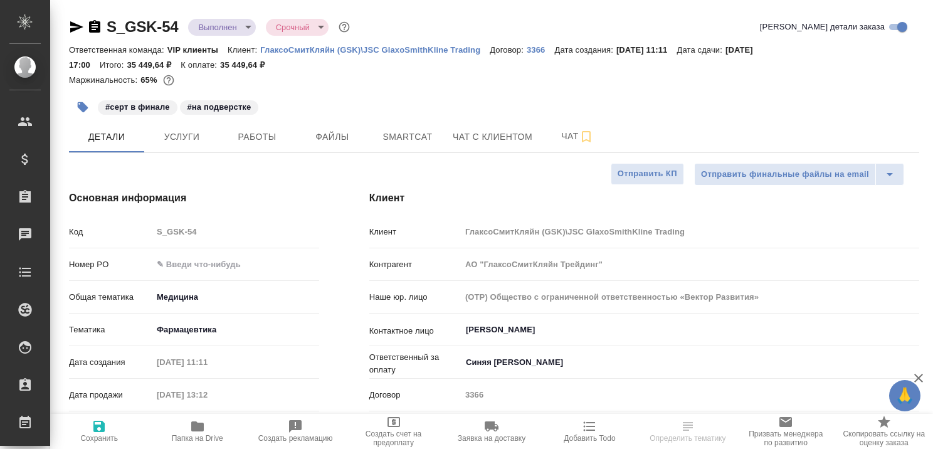
type textarea "x"
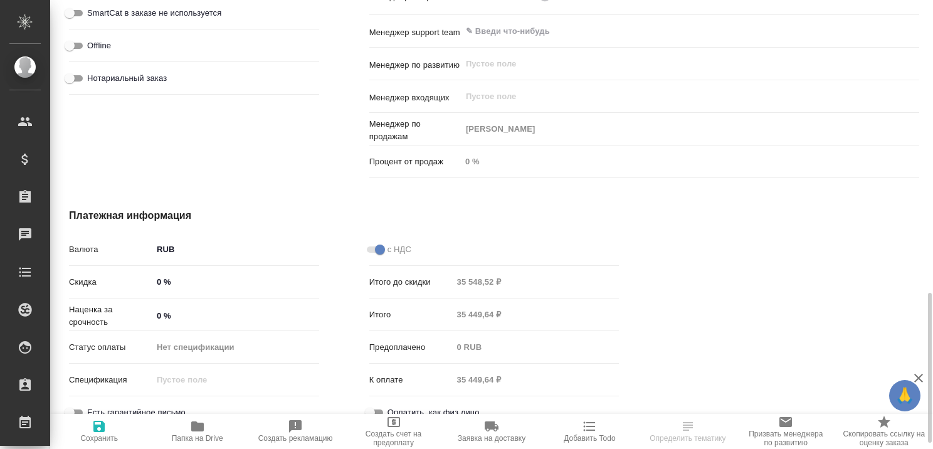
scroll to position [564, 0]
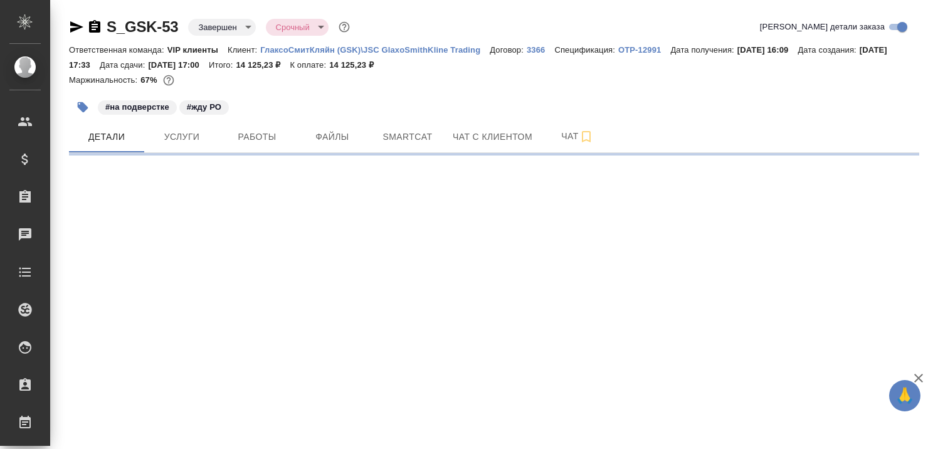
select select "RU"
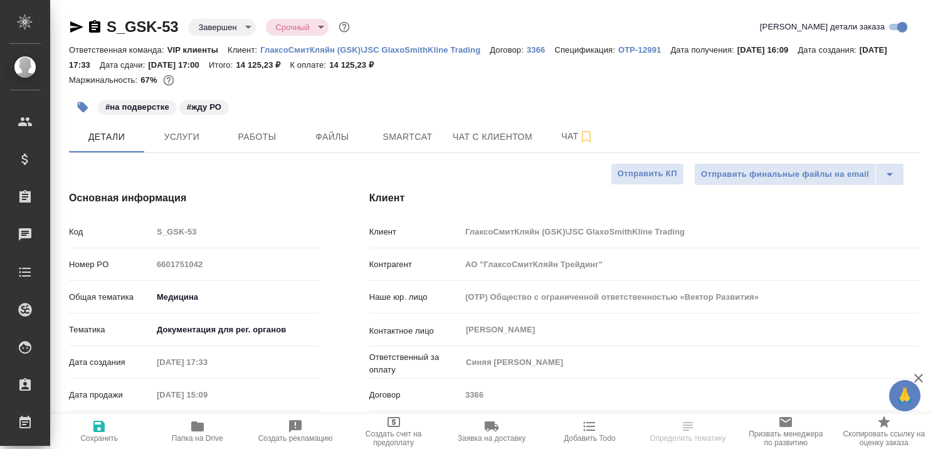
type textarea "x"
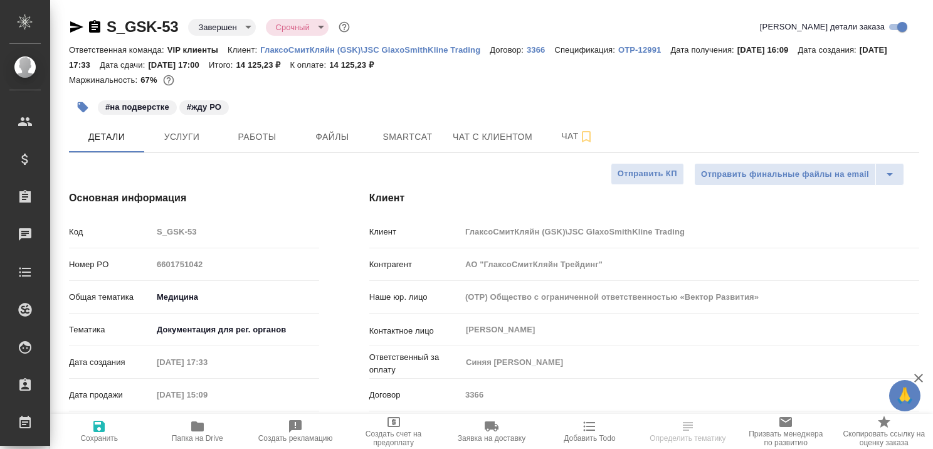
type textarea "x"
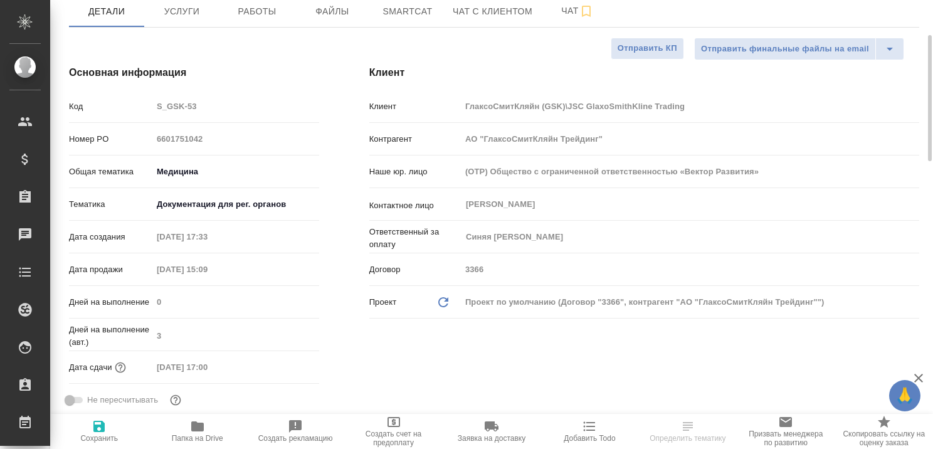
type textarea "x"
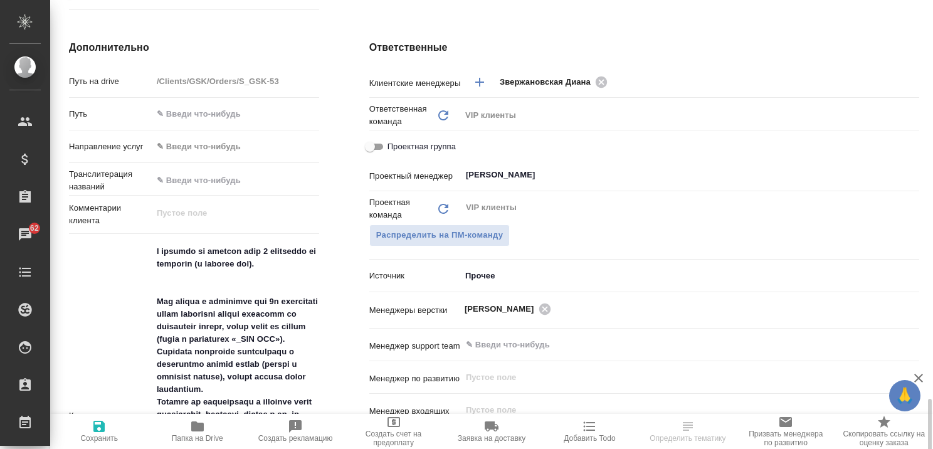
scroll to position [815, 0]
